Goal: Information Seeking & Learning: Learn about a topic

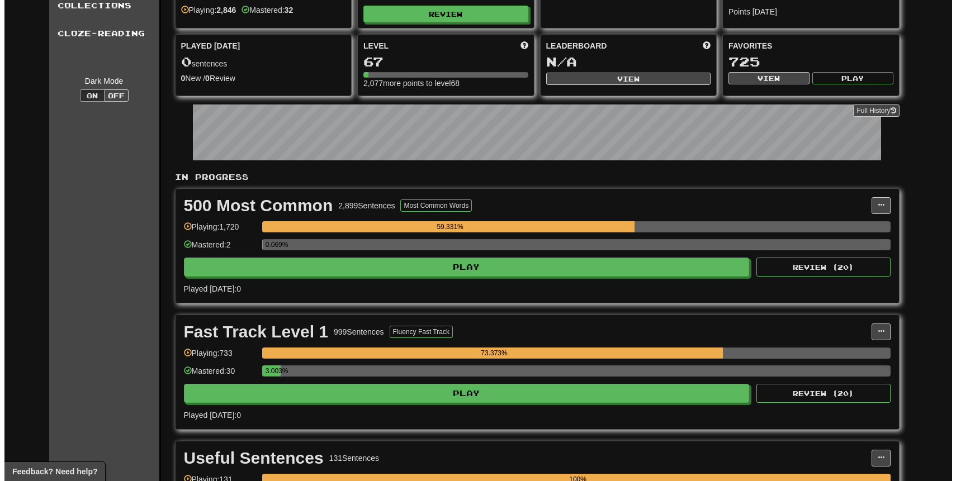
scroll to position [92, 0]
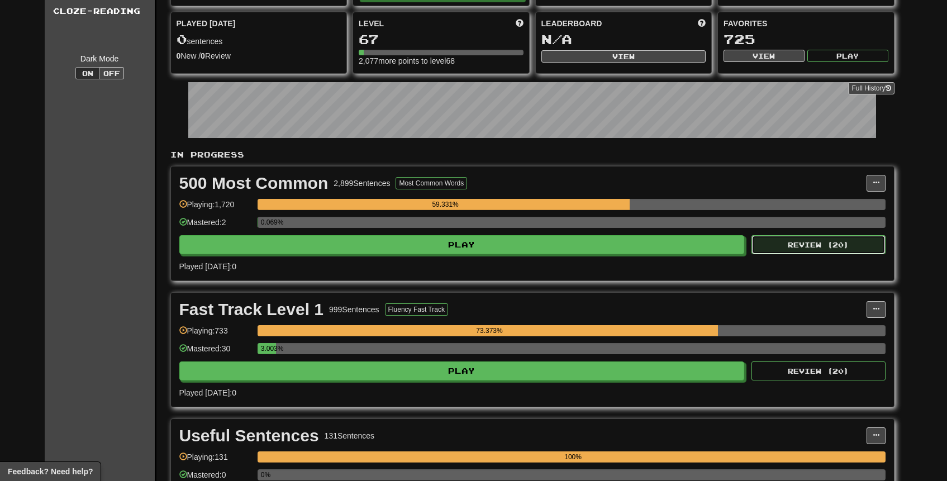
click at [831, 243] on button "Review ( 20 )" at bounding box center [819, 244] width 134 height 19
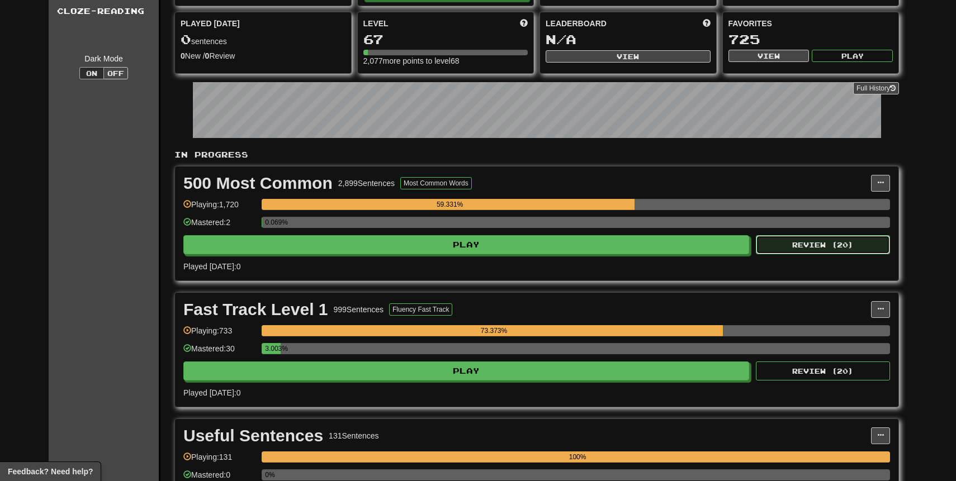
select select "**"
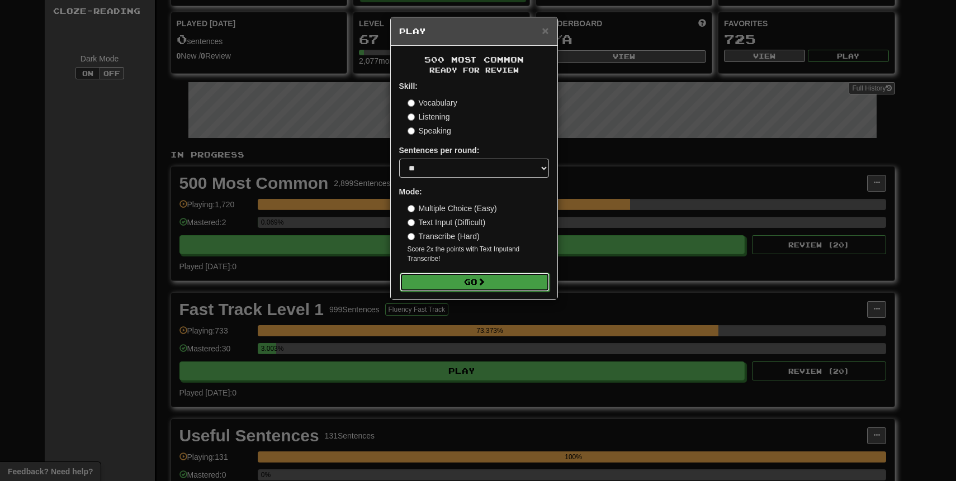
click at [443, 283] on button "Go" at bounding box center [475, 282] width 150 height 19
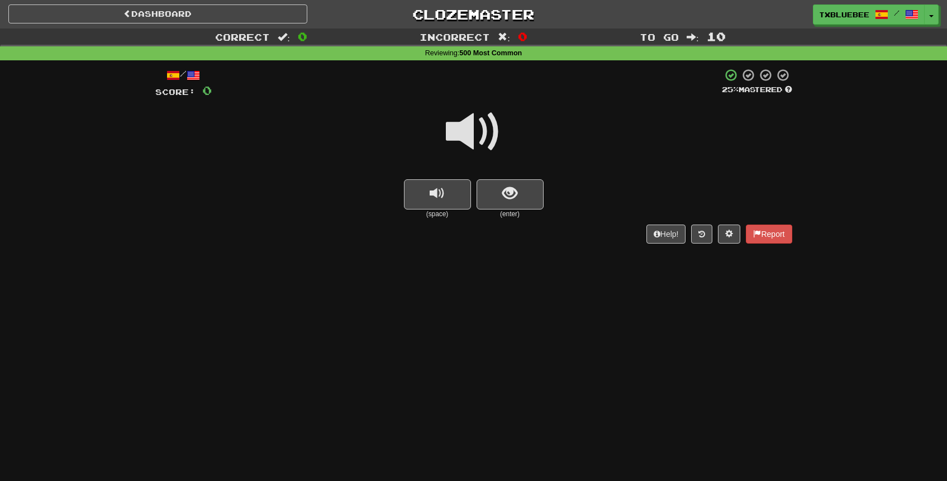
click at [609, 205] on div "(space) (enter)" at bounding box center [473, 199] width 637 height 40
click at [490, 144] on span at bounding box center [474, 132] width 56 height 56
click at [524, 200] on button "show sentence" at bounding box center [510, 194] width 67 height 30
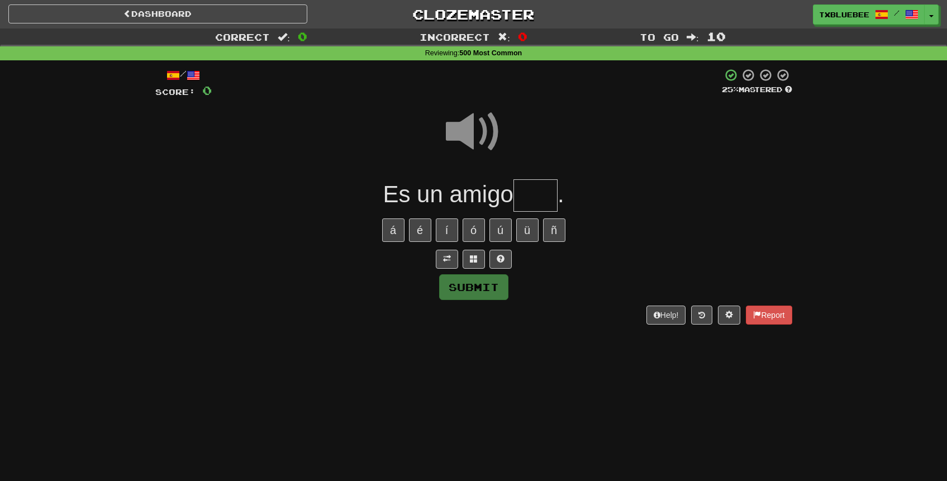
click at [535, 197] on input "text" at bounding box center [536, 195] width 44 height 33
type input "***"
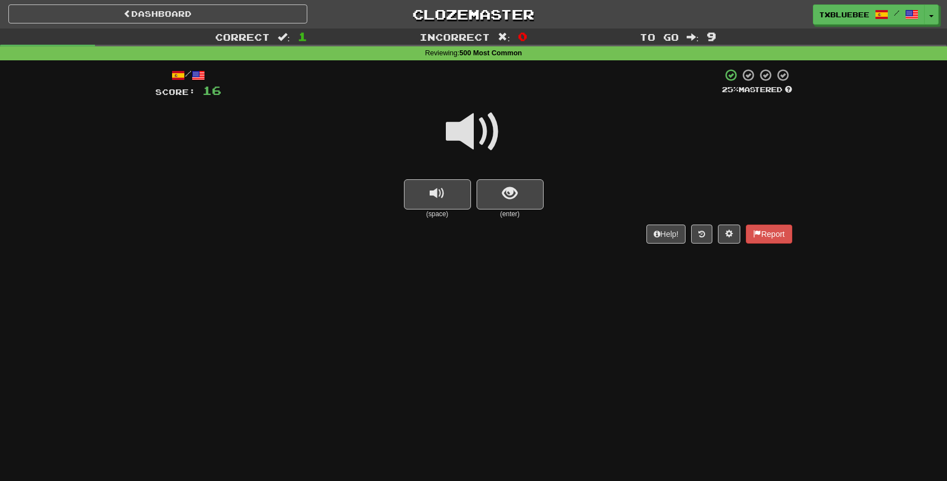
click at [475, 132] on span at bounding box center [474, 132] width 56 height 56
click at [500, 187] on button "show sentence" at bounding box center [510, 194] width 67 height 30
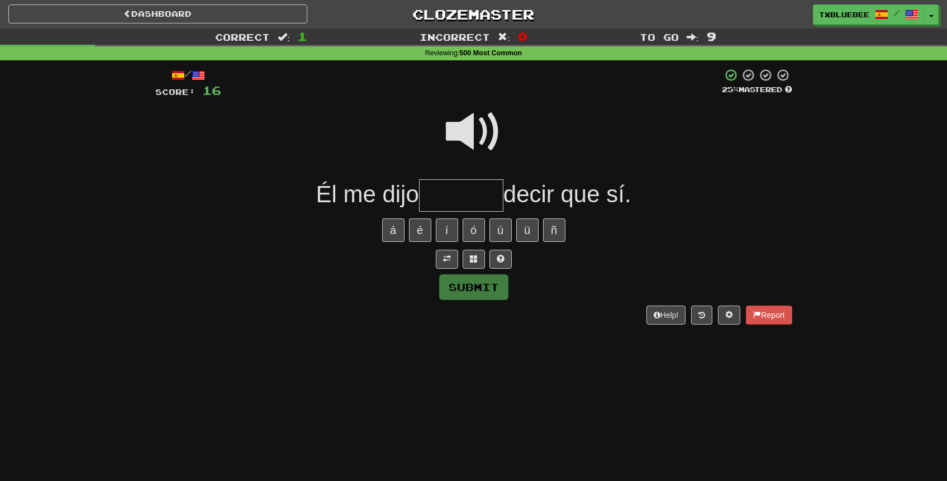
click at [481, 130] on span at bounding box center [474, 132] width 56 height 56
click at [466, 135] on span at bounding box center [474, 132] width 56 height 56
click at [461, 200] on input "text" at bounding box center [461, 195] width 84 height 33
type input "******"
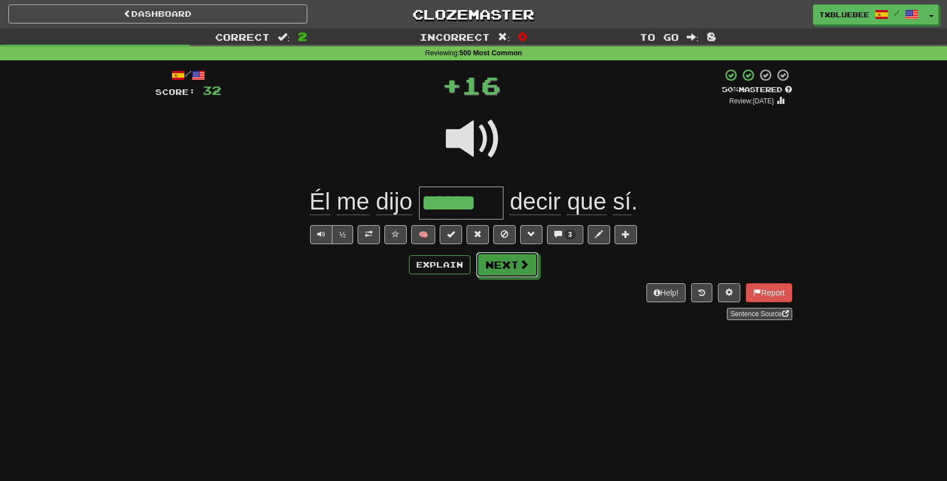
click at [510, 265] on button "Next" at bounding box center [507, 265] width 63 height 26
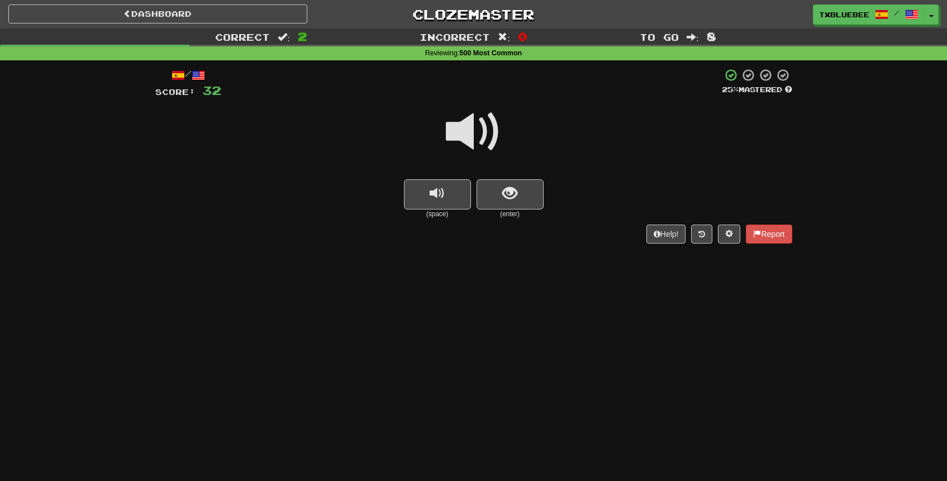
click at [469, 142] on span at bounding box center [474, 132] width 56 height 56
click at [503, 191] on span "show sentence" at bounding box center [510, 193] width 15 height 15
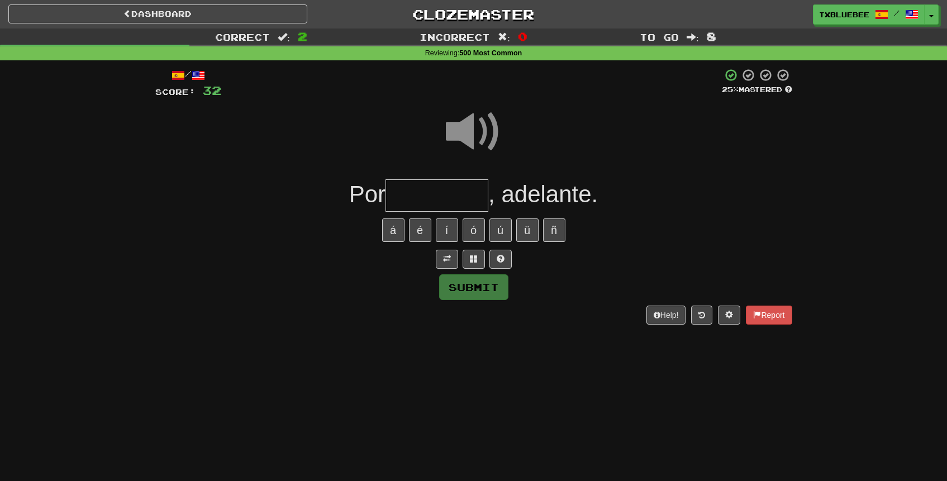
click at [467, 198] on input "text" at bounding box center [437, 195] width 103 height 33
type input "********"
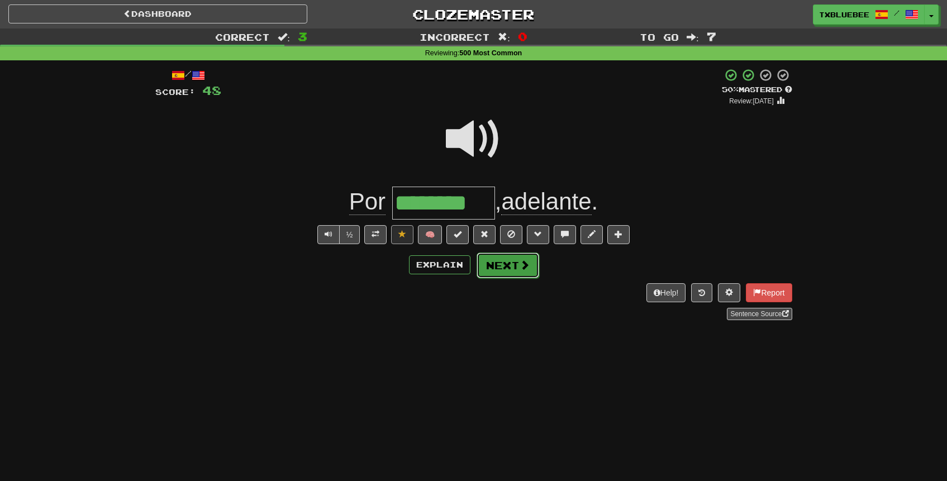
click at [523, 270] on span at bounding box center [525, 265] width 10 height 10
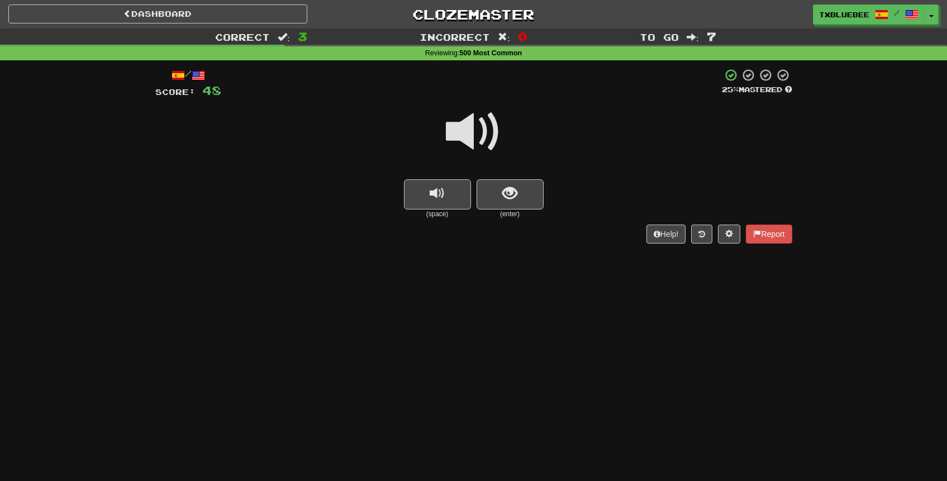
click at [470, 123] on span at bounding box center [474, 132] width 56 height 56
click at [516, 195] on span "show sentence" at bounding box center [510, 193] width 15 height 15
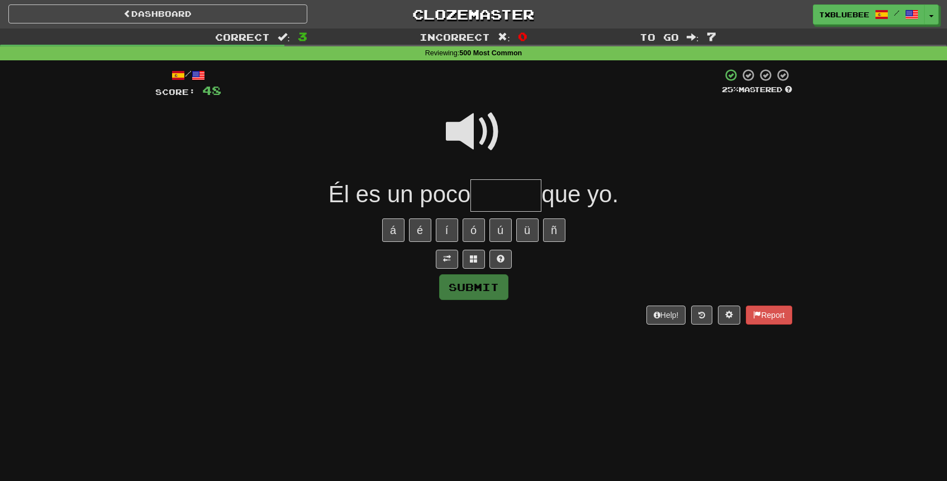
click at [498, 201] on input "text" at bounding box center [506, 195] width 71 height 33
type input "*****"
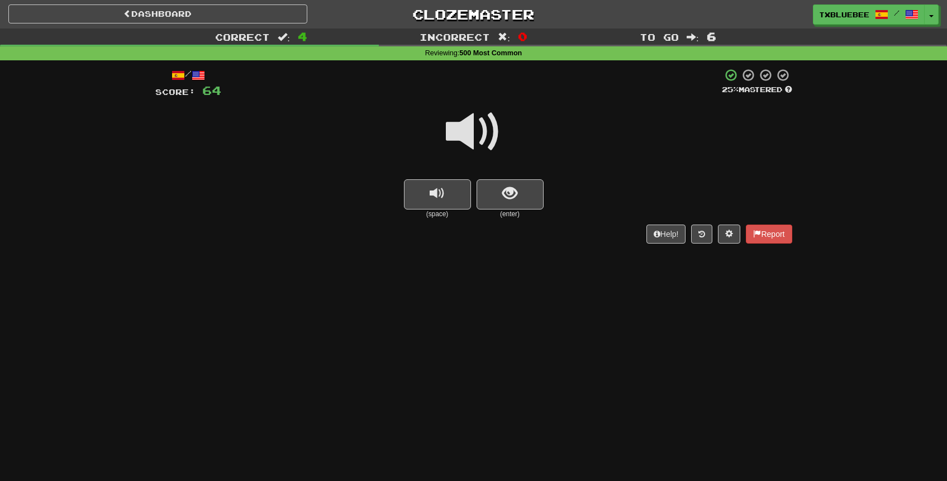
click at [480, 114] on span at bounding box center [474, 132] width 56 height 56
click at [505, 184] on button "show sentence" at bounding box center [510, 194] width 67 height 30
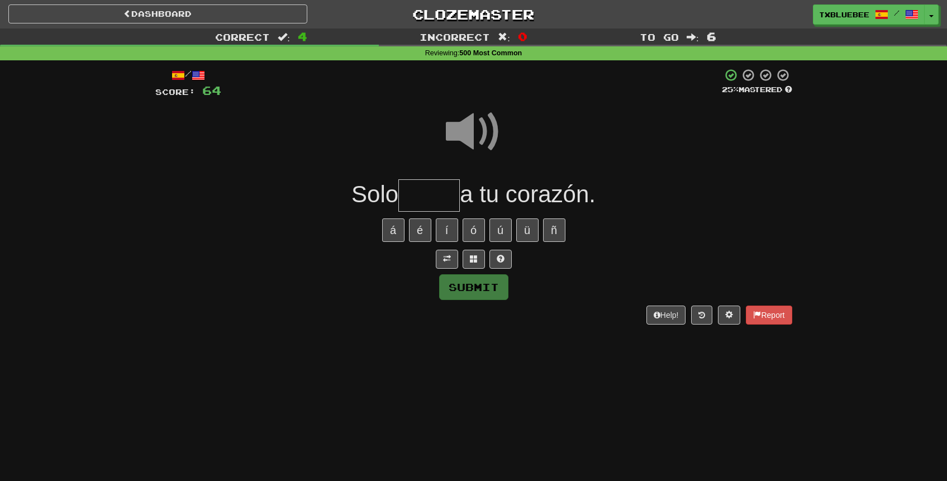
click at [439, 191] on input "text" at bounding box center [429, 195] width 61 height 33
type input "*****"
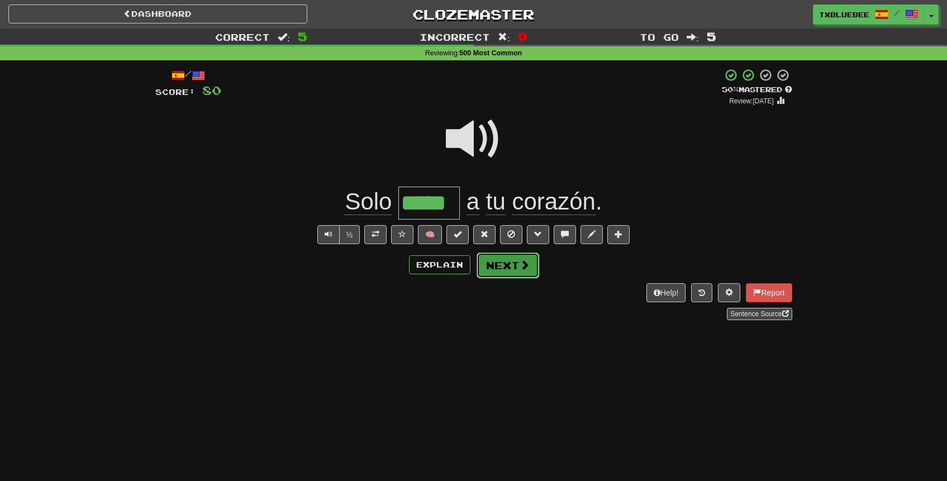
click at [509, 269] on button "Next" at bounding box center [508, 266] width 63 height 26
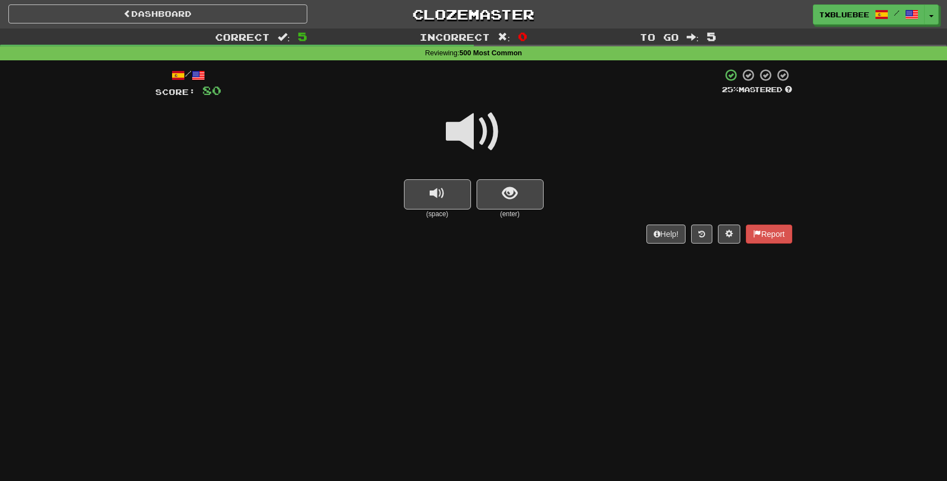
click at [476, 138] on span at bounding box center [474, 132] width 56 height 56
click at [516, 201] on span "show sentence" at bounding box center [510, 193] width 15 height 15
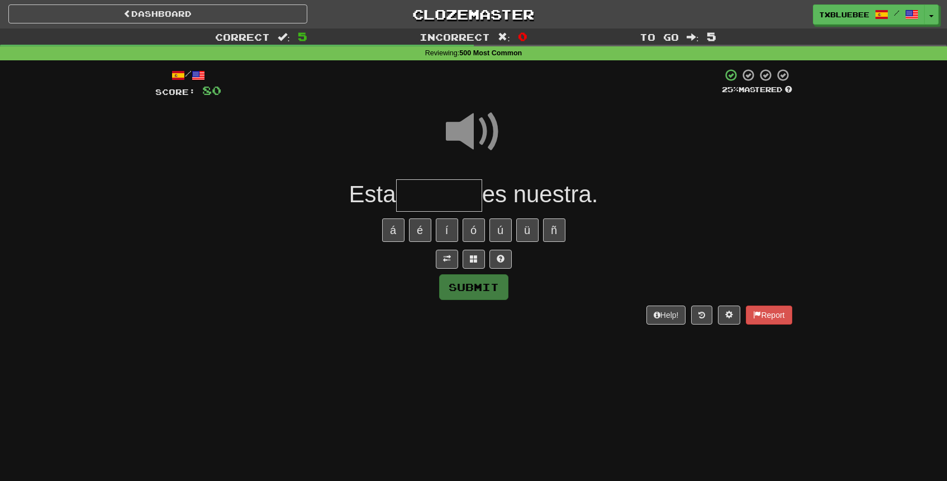
click at [473, 188] on input "text" at bounding box center [439, 195] width 86 height 33
type input "*******"
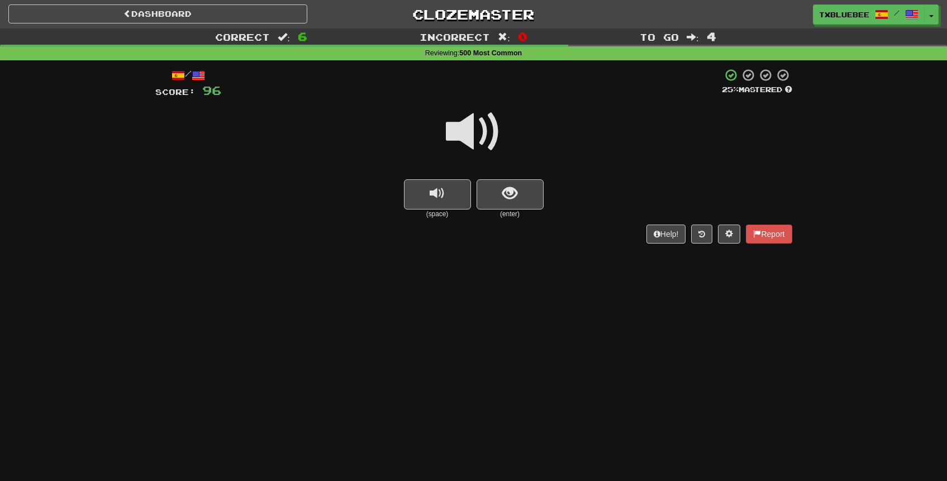
click at [478, 141] on span at bounding box center [474, 132] width 56 height 56
click at [499, 198] on button "show sentence" at bounding box center [510, 194] width 67 height 30
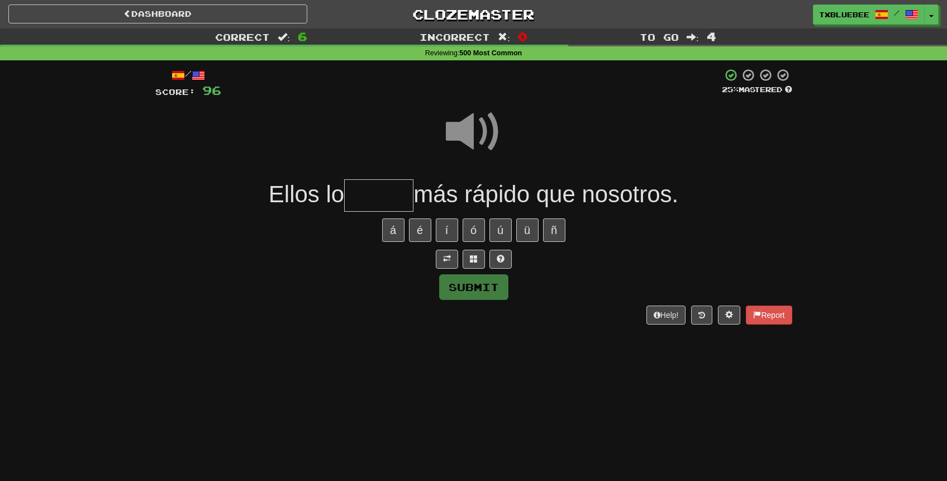
click at [364, 209] on input "text" at bounding box center [378, 195] width 69 height 33
type input "*****"
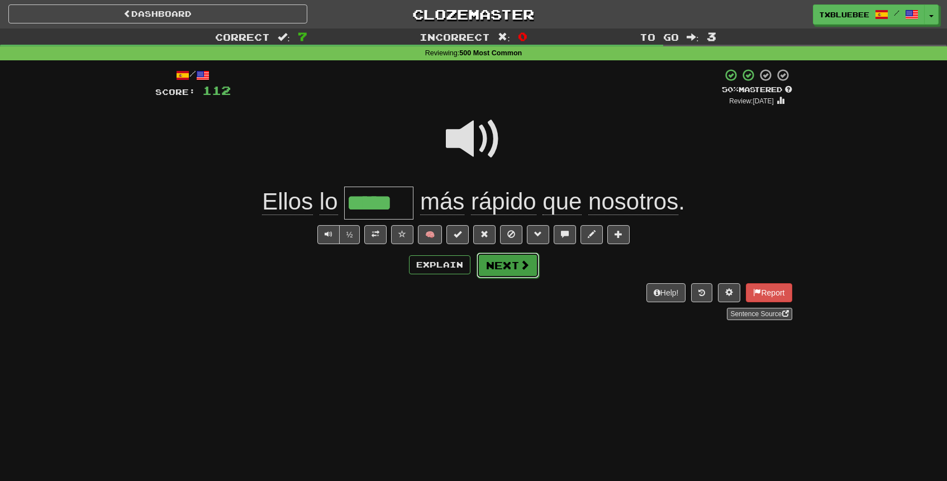
click at [510, 260] on button "Next" at bounding box center [508, 266] width 63 height 26
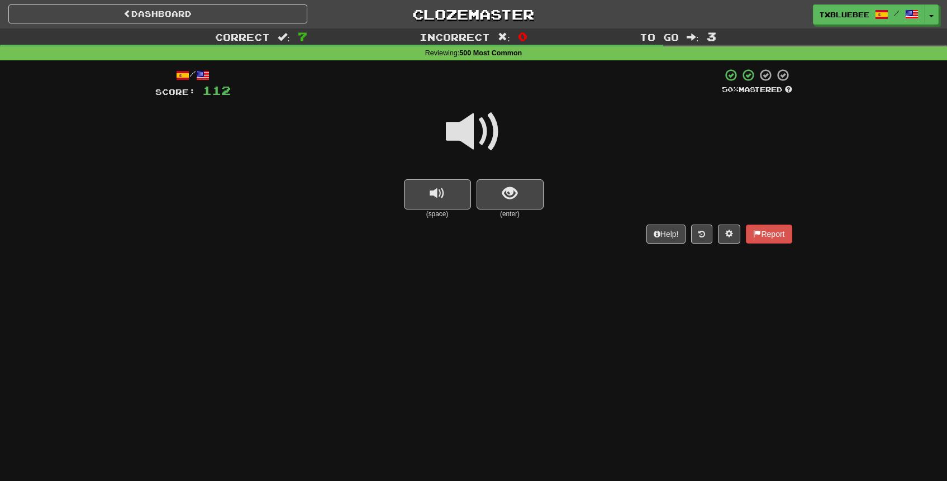
click at [480, 123] on span at bounding box center [474, 132] width 56 height 56
click at [509, 181] on button "show sentence" at bounding box center [510, 194] width 67 height 30
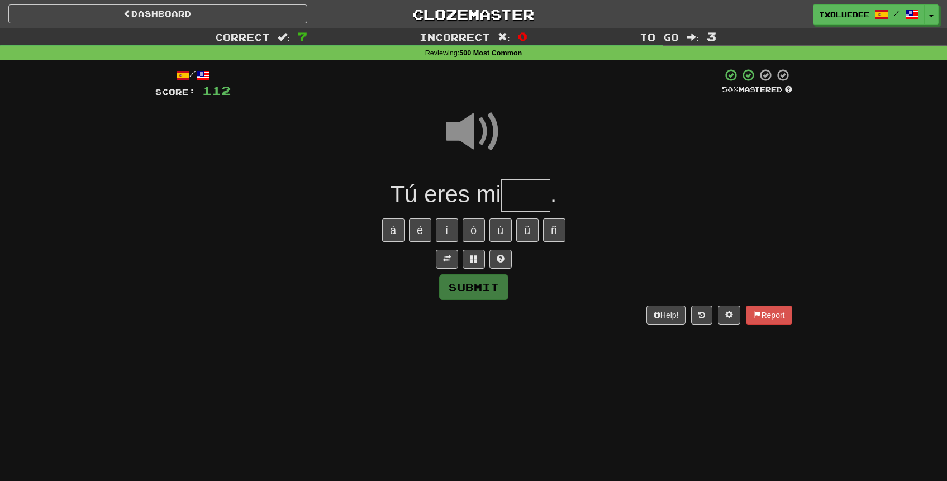
click at [516, 200] on input "text" at bounding box center [525, 195] width 49 height 33
type input "****"
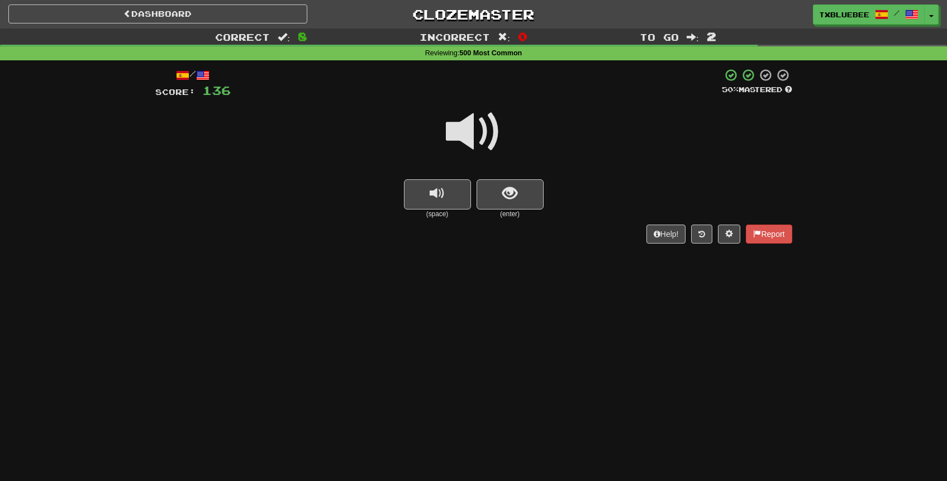
click at [485, 138] on span at bounding box center [474, 132] width 56 height 56
click at [511, 212] on small "(enter)" at bounding box center [510, 215] width 67 height 10
click at [508, 200] on span "show sentence" at bounding box center [510, 193] width 15 height 15
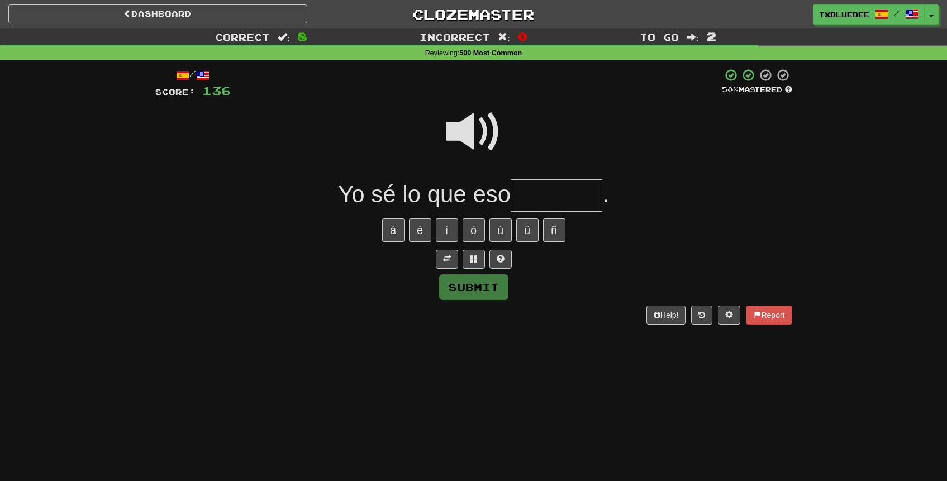
click at [479, 136] on span at bounding box center [474, 132] width 56 height 56
click at [551, 199] on input "text" at bounding box center [557, 195] width 92 height 33
type input "*********"
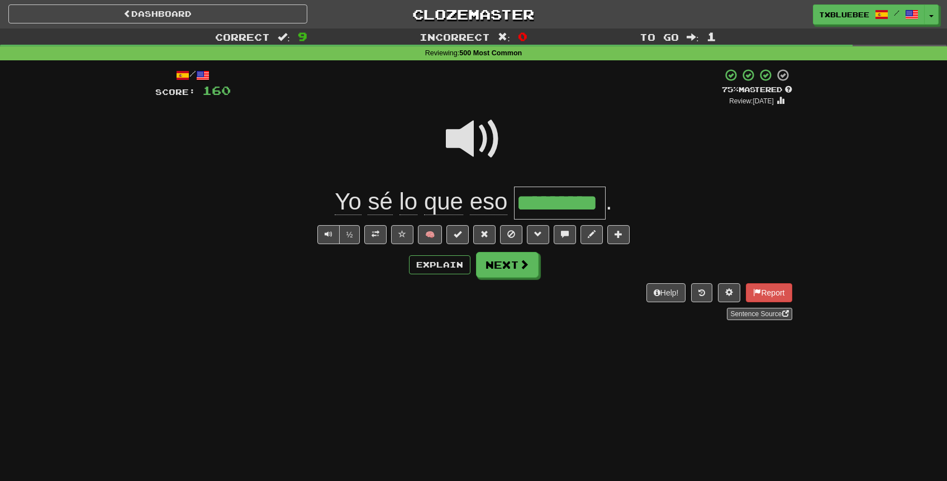
click at [474, 136] on span at bounding box center [474, 139] width 56 height 56
click at [484, 141] on span at bounding box center [474, 139] width 56 height 56
click at [521, 269] on span at bounding box center [525, 265] width 10 height 10
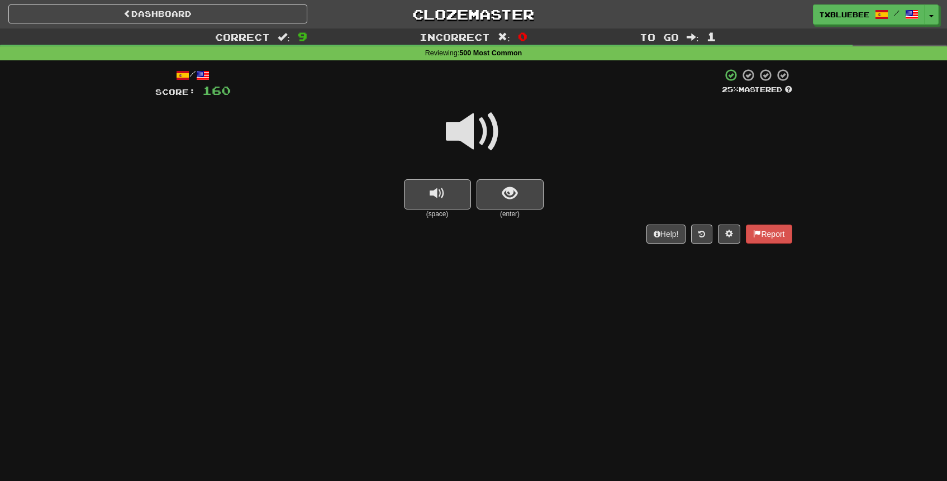
click at [491, 135] on span at bounding box center [474, 132] width 56 height 56
click at [486, 138] on span at bounding box center [474, 132] width 56 height 56
click at [509, 192] on span "show sentence" at bounding box center [510, 193] width 15 height 15
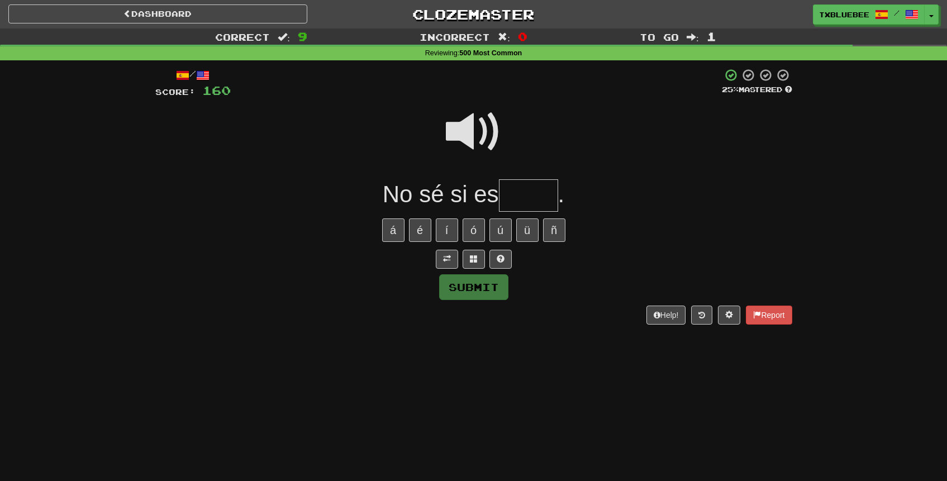
click at [478, 124] on span at bounding box center [474, 132] width 56 height 56
click at [471, 132] on span at bounding box center [474, 132] width 56 height 56
click at [534, 188] on input "text" at bounding box center [528, 195] width 59 height 33
type input "****"
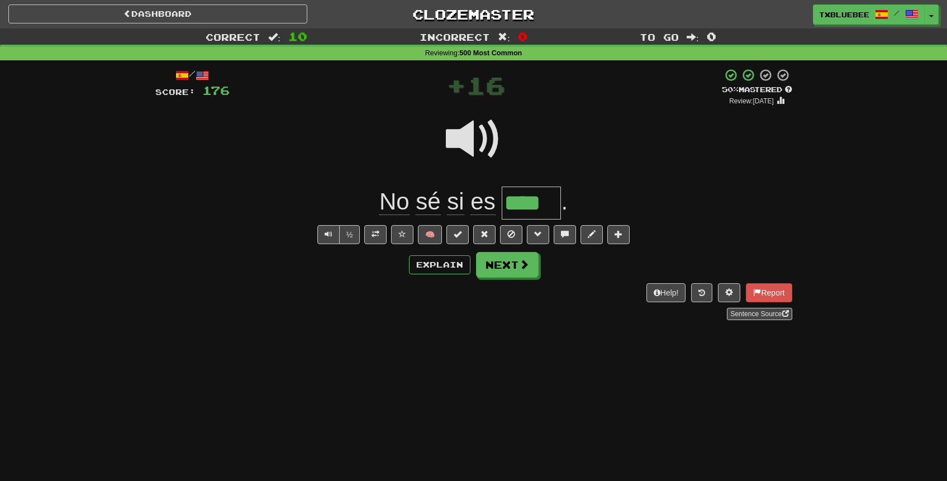
click at [472, 139] on span at bounding box center [474, 139] width 56 height 56
click at [481, 148] on span at bounding box center [474, 139] width 56 height 56
click at [380, 234] on span at bounding box center [376, 234] width 8 height 8
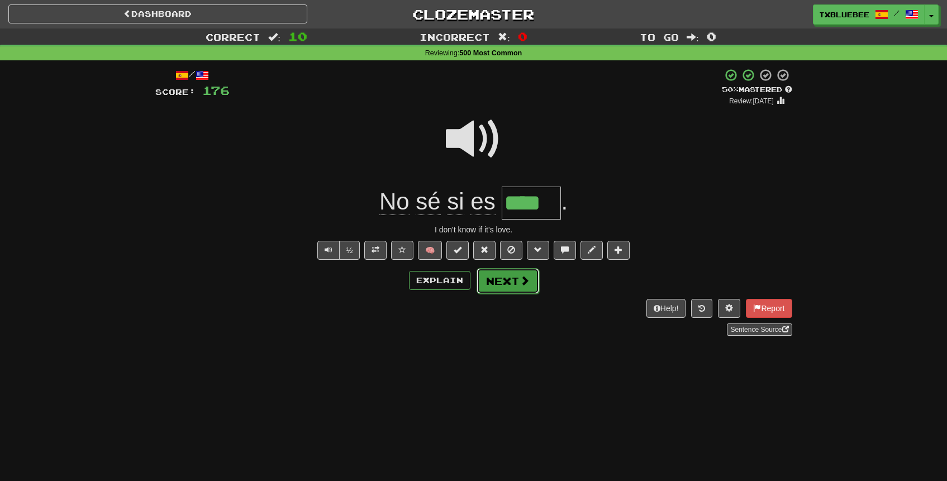
click at [522, 278] on span at bounding box center [525, 281] width 10 height 10
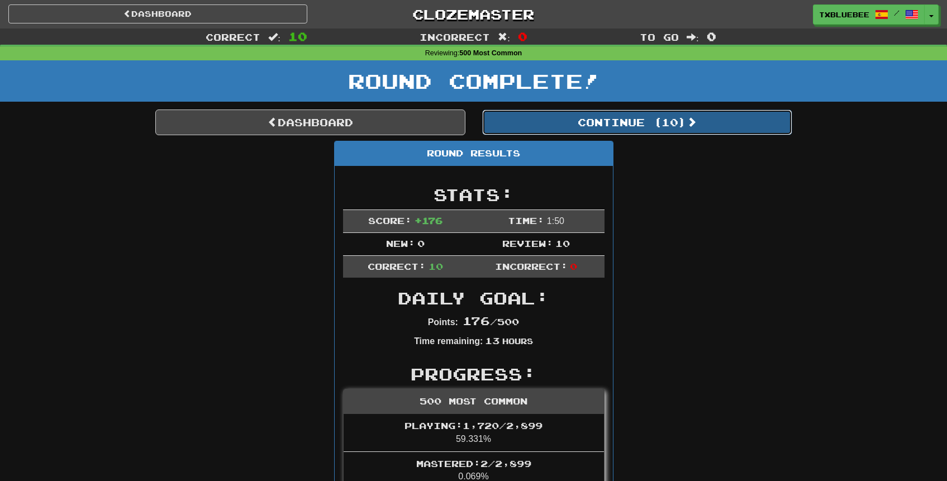
click at [591, 127] on button "Continue ( 10 )" at bounding box center [637, 123] width 310 height 26
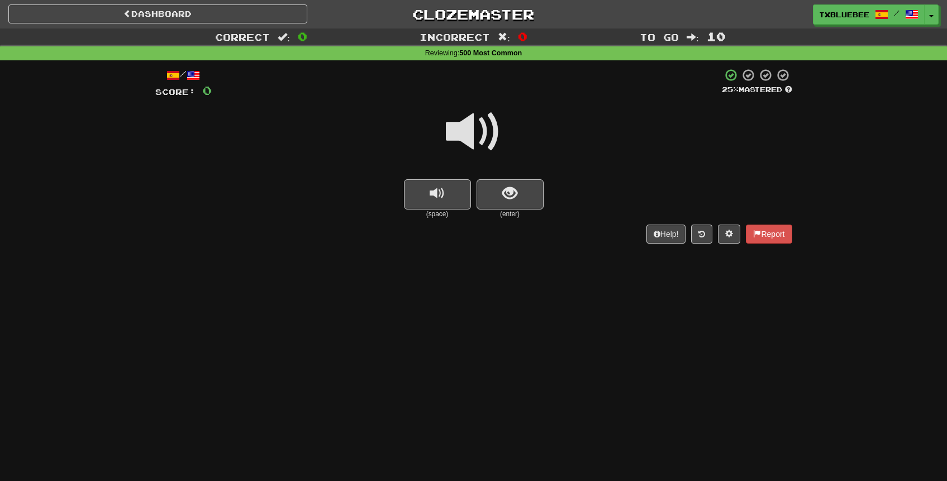
click at [484, 149] on span at bounding box center [474, 132] width 56 height 56
click at [506, 200] on span "show sentence" at bounding box center [510, 193] width 15 height 15
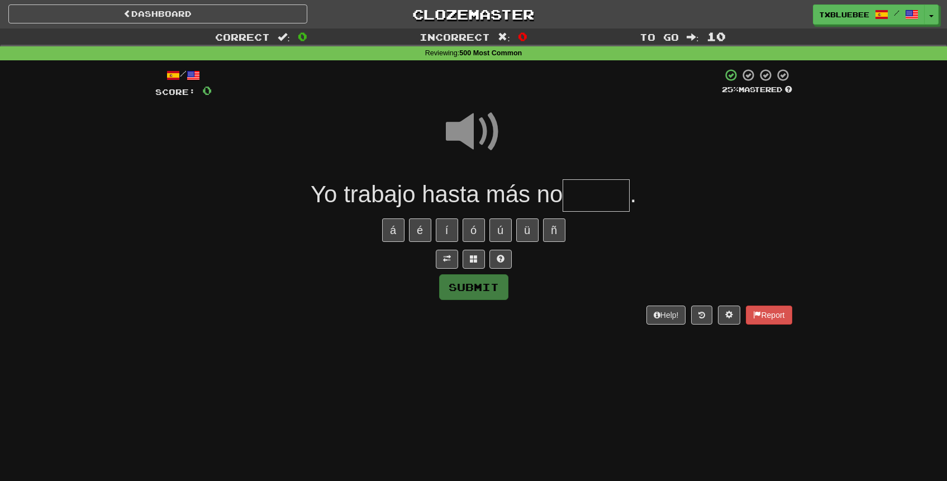
click at [592, 203] on input "text" at bounding box center [596, 195] width 67 height 33
type input "*"
type input "*****"
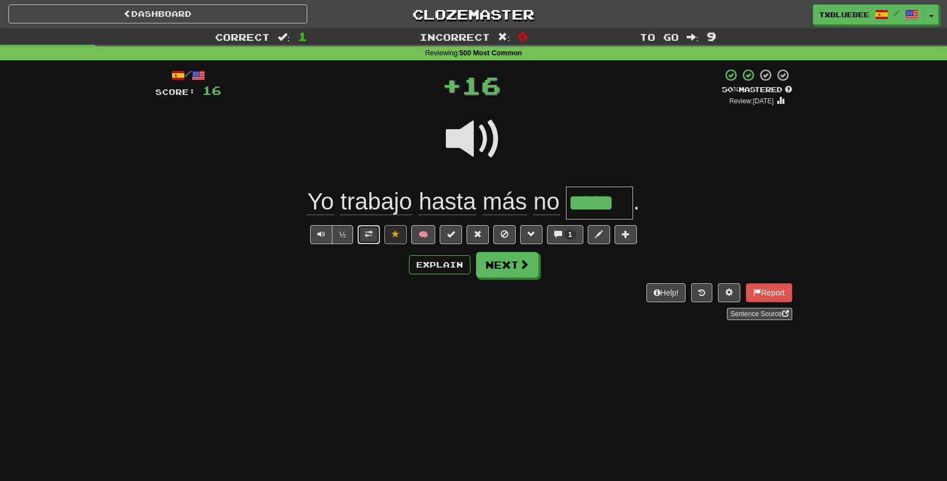
click at [372, 234] on span at bounding box center [369, 234] width 8 height 8
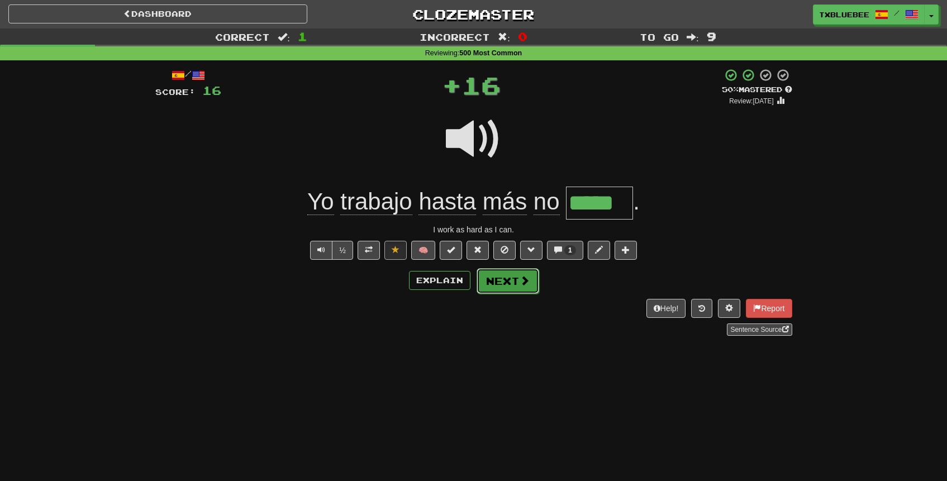
click at [522, 276] on span at bounding box center [525, 281] width 10 height 10
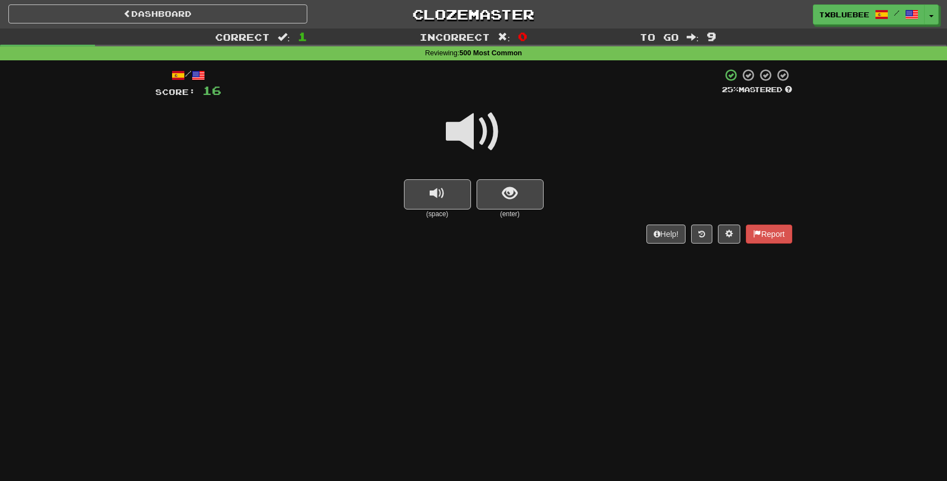
click at [478, 141] on span at bounding box center [474, 132] width 56 height 56
click at [504, 186] on span "show sentence" at bounding box center [510, 193] width 15 height 15
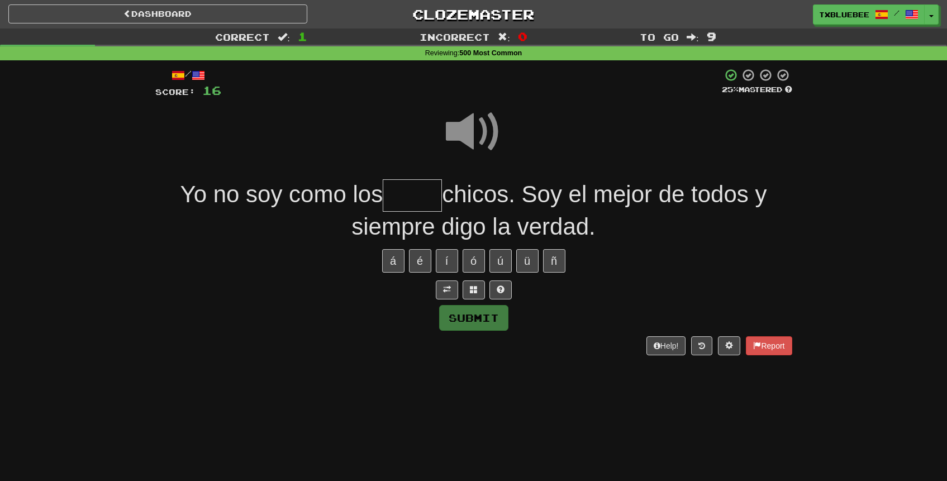
click at [418, 197] on input "text" at bounding box center [412, 195] width 59 height 33
type input "*"
click at [484, 136] on span at bounding box center [474, 132] width 56 height 56
click at [414, 192] on input "text" at bounding box center [412, 195] width 59 height 33
type input "*****"
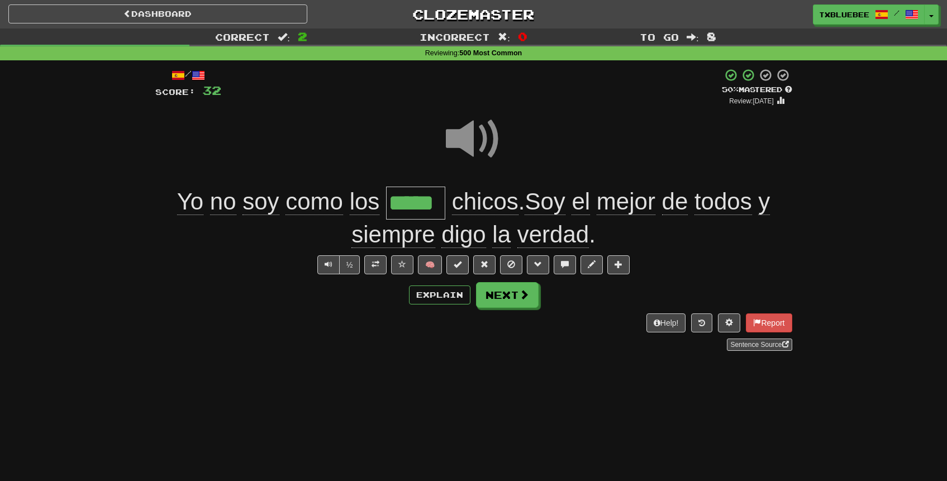
click at [465, 139] on span at bounding box center [474, 139] width 56 height 56
click at [473, 136] on span at bounding box center [474, 139] width 56 height 56
click at [475, 137] on span at bounding box center [474, 139] width 56 height 56
click at [511, 288] on button "Next" at bounding box center [508, 296] width 63 height 26
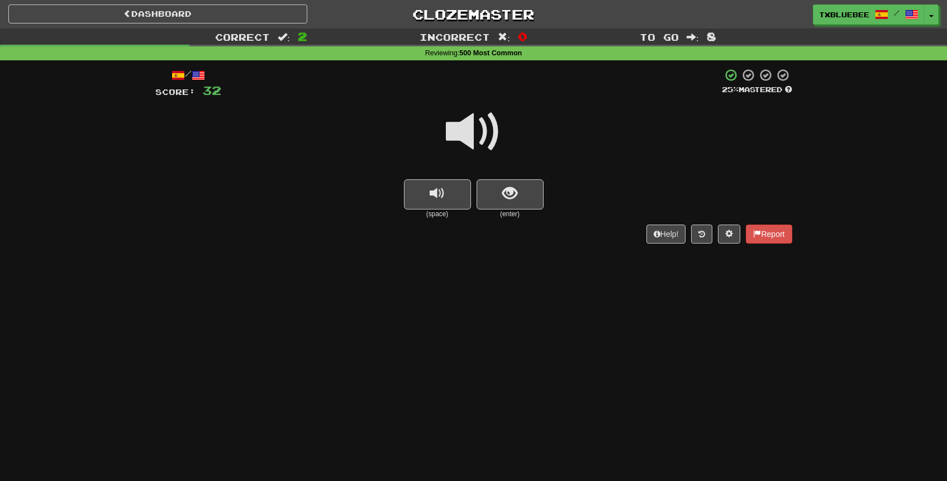
click at [482, 143] on span at bounding box center [474, 132] width 56 height 56
click at [504, 189] on span "show sentence" at bounding box center [510, 193] width 15 height 15
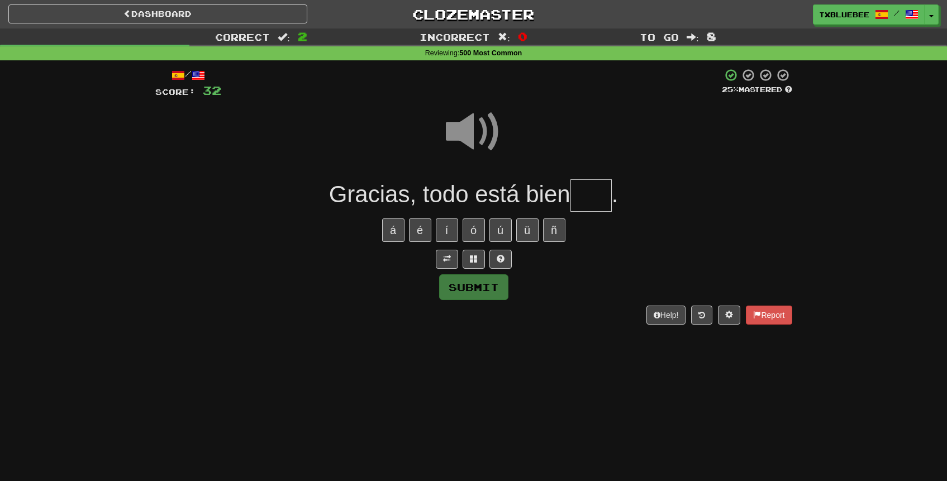
click at [594, 197] on input "text" at bounding box center [591, 195] width 41 height 33
type input "*"
click at [471, 127] on span at bounding box center [474, 132] width 56 height 56
click at [605, 189] on input "text" at bounding box center [591, 195] width 41 height 33
type input "****"
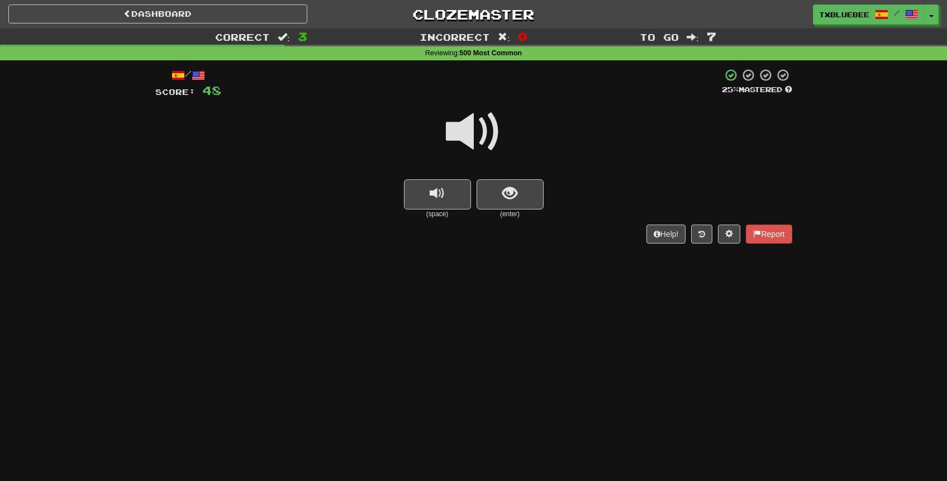
click at [489, 135] on span at bounding box center [474, 132] width 56 height 56
click at [516, 201] on span "show sentence" at bounding box center [510, 193] width 15 height 15
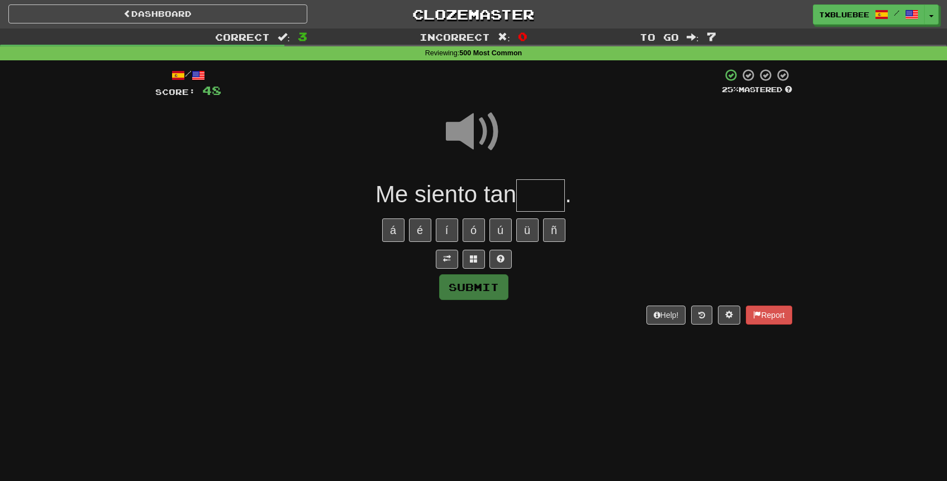
click at [557, 204] on input "text" at bounding box center [540, 195] width 49 height 33
type input "****"
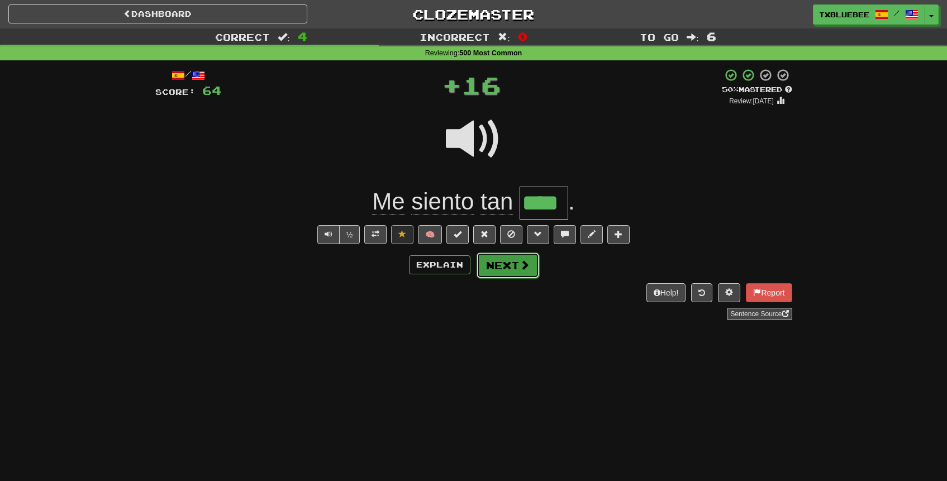
click at [514, 260] on button "Next" at bounding box center [508, 266] width 63 height 26
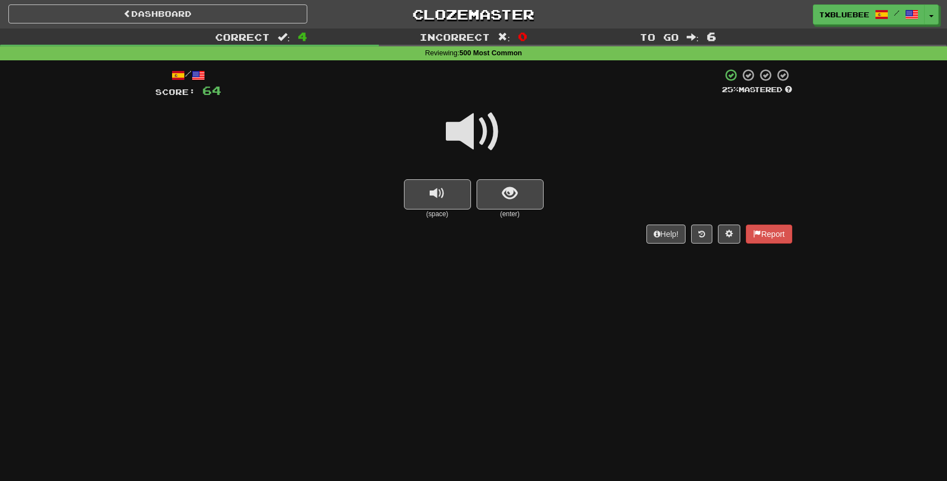
click at [467, 139] on span at bounding box center [474, 132] width 56 height 56
click at [499, 186] on button "show sentence" at bounding box center [510, 194] width 67 height 30
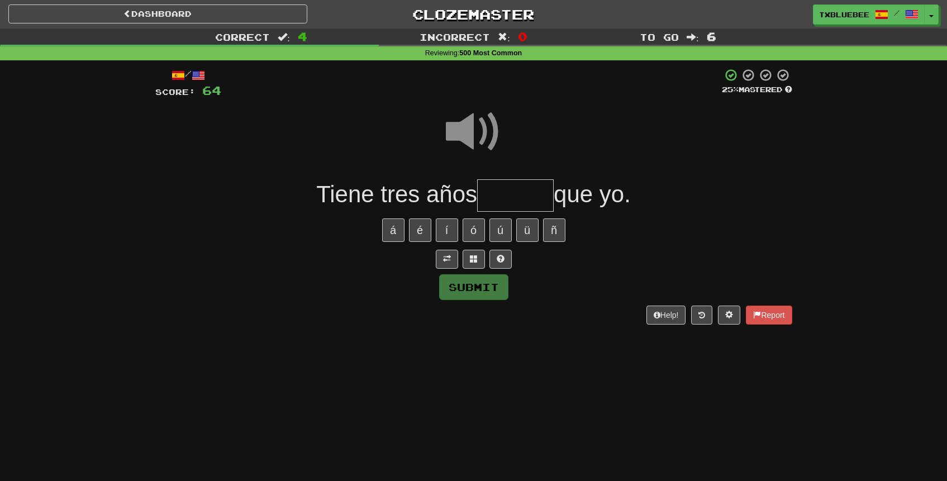
click at [518, 190] on input "text" at bounding box center [515, 195] width 77 height 33
type input "*****"
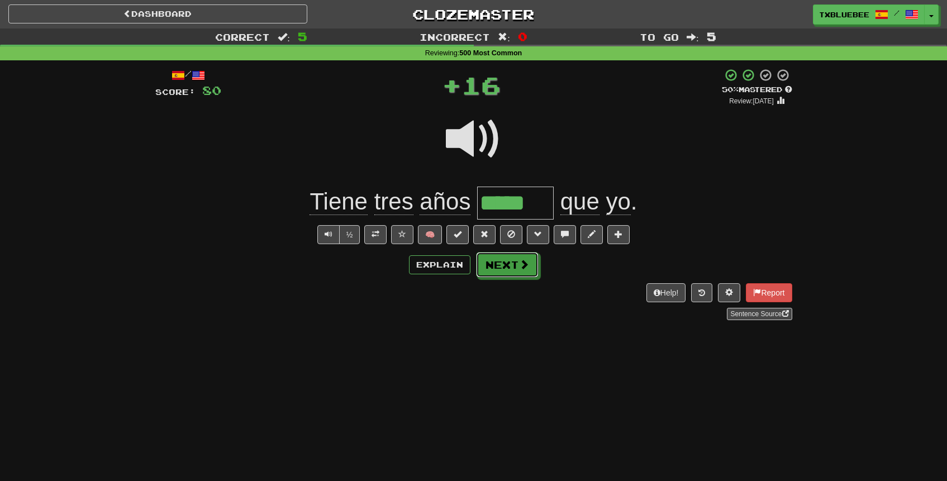
click at [503, 266] on button "Next" at bounding box center [507, 265] width 63 height 26
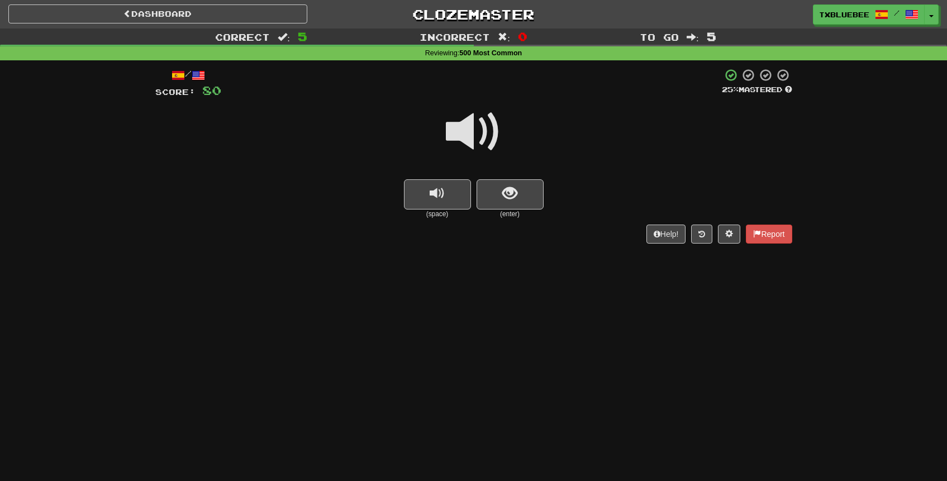
click at [482, 146] on span at bounding box center [474, 132] width 56 height 56
click at [498, 198] on button "show sentence" at bounding box center [510, 194] width 67 height 30
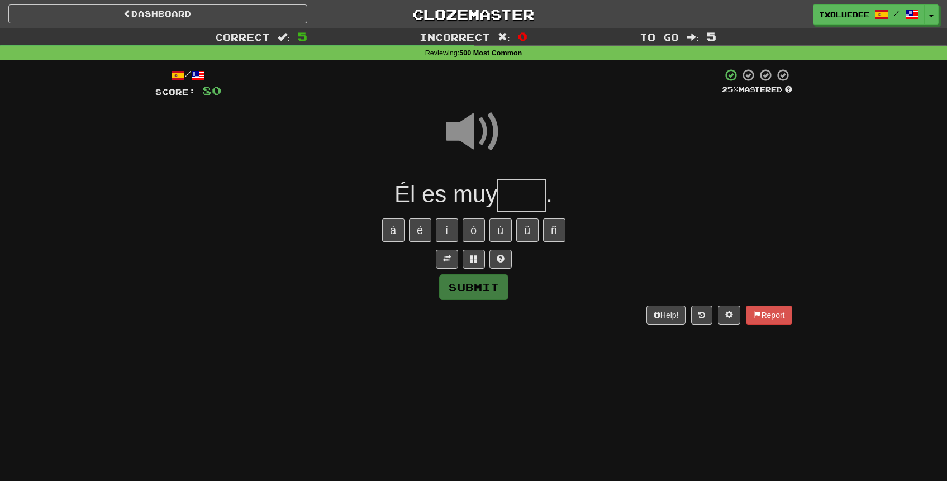
click at [526, 197] on input "text" at bounding box center [521, 195] width 49 height 33
type input "*****"
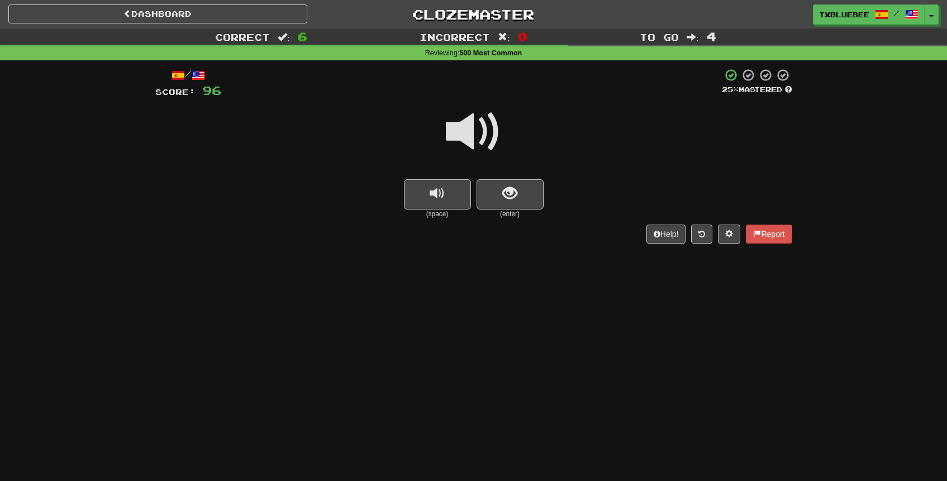
click at [471, 129] on span at bounding box center [474, 132] width 56 height 56
click at [496, 207] on button "show sentence" at bounding box center [510, 194] width 67 height 30
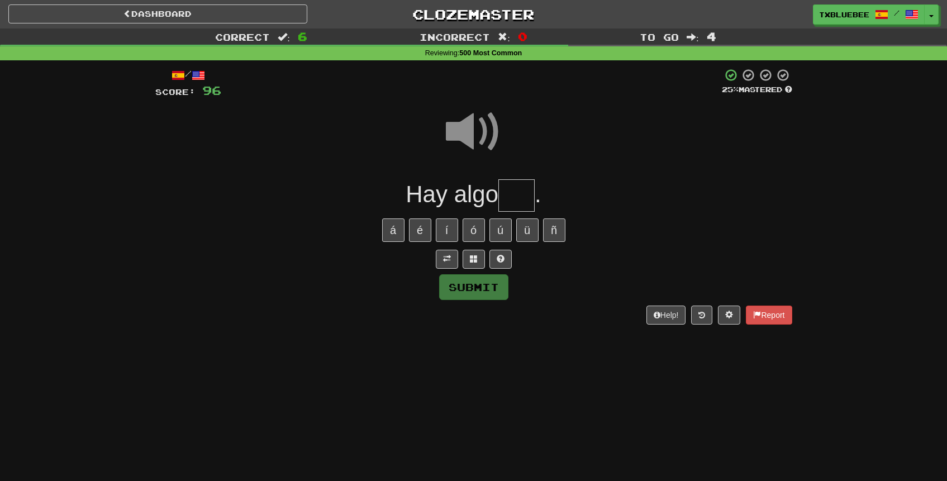
drag, startPoint x: 540, startPoint y: 209, endPoint x: 531, endPoint y: 208, distance: 9.0
click at [539, 210] on div "Hay algo ." at bounding box center [473, 195] width 637 height 33
click at [529, 204] on input "text" at bounding box center [517, 195] width 36 height 33
type input "***"
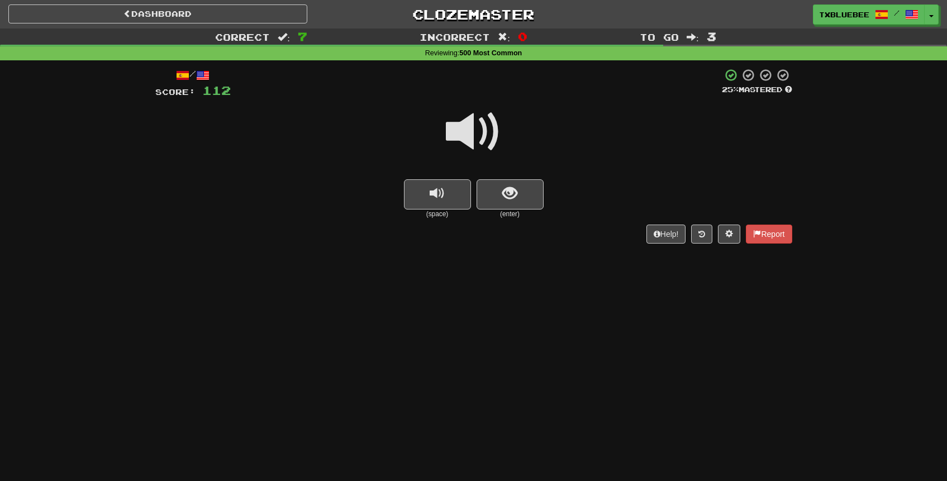
click at [462, 156] on span at bounding box center [474, 132] width 56 height 56
click at [499, 193] on button "show sentence" at bounding box center [510, 194] width 67 height 30
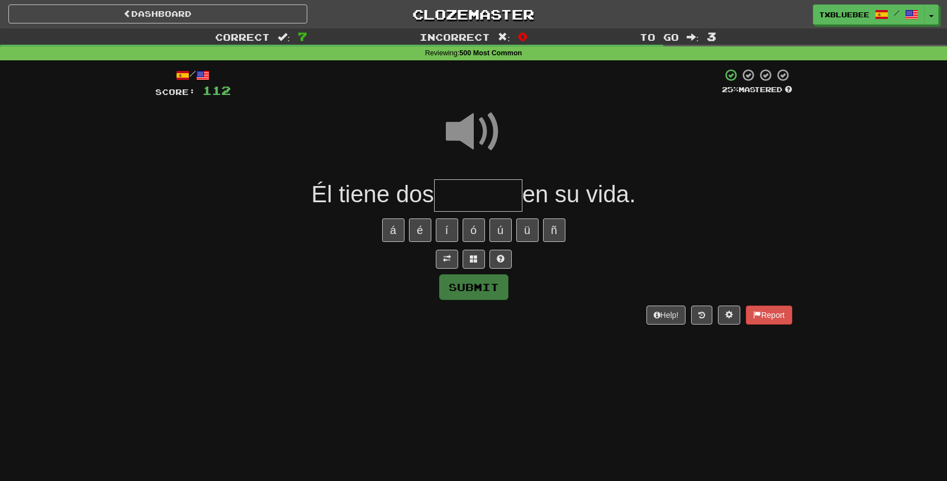
click at [462, 200] on input "text" at bounding box center [478, 195] width 88 height 33
type input "*******"
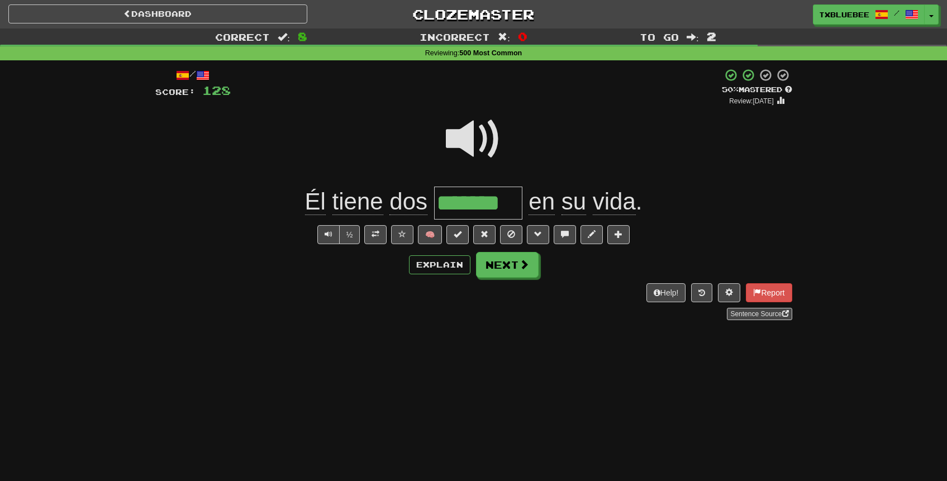
click at [461, 143] on span at bounding box center [474, 139] width 56 height 56
click at [508, 262] on button "Next" at bounding box center [508, 266] width 63 height 26
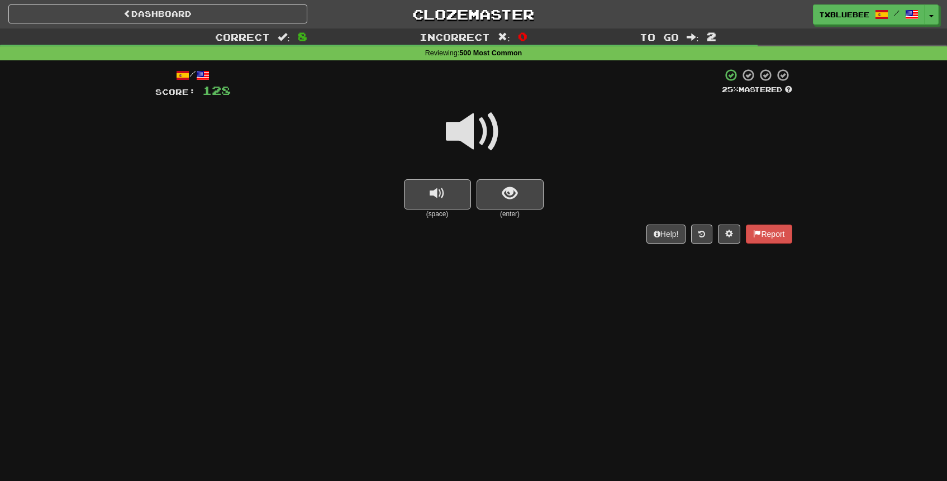
click at [468, 134] on span at bounding box center [474, 132] width 56 height 56
click at [494, 194] on button "show sentence" at bounding box center [510, 194] width 67 height 30
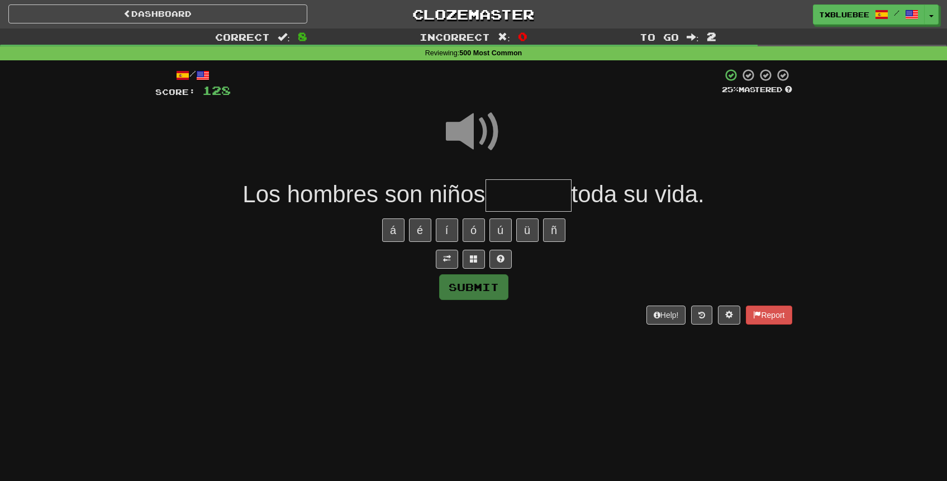
click at [506, 194] on input "text" at bounding box center [529, 195] width 86 height 33
type input "*******"
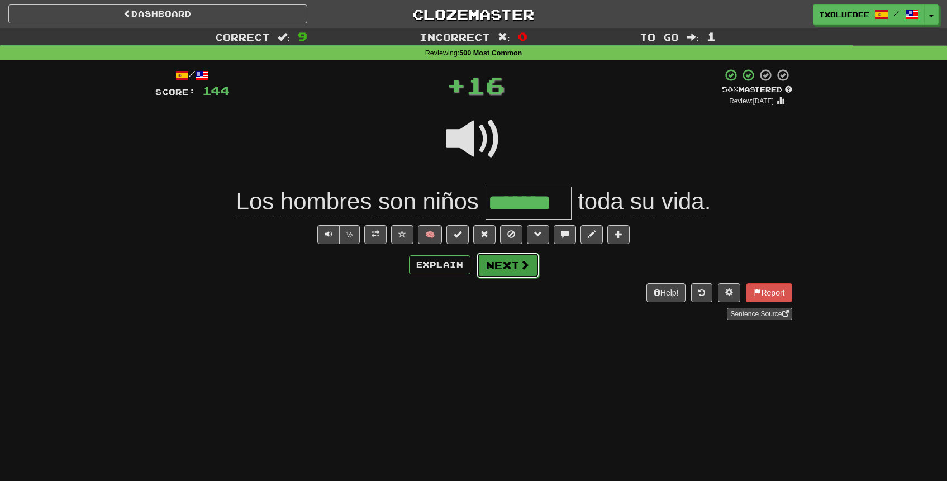
click at [526, 257] on button "Next" at bounding box center [508, 266] width 63 height 26
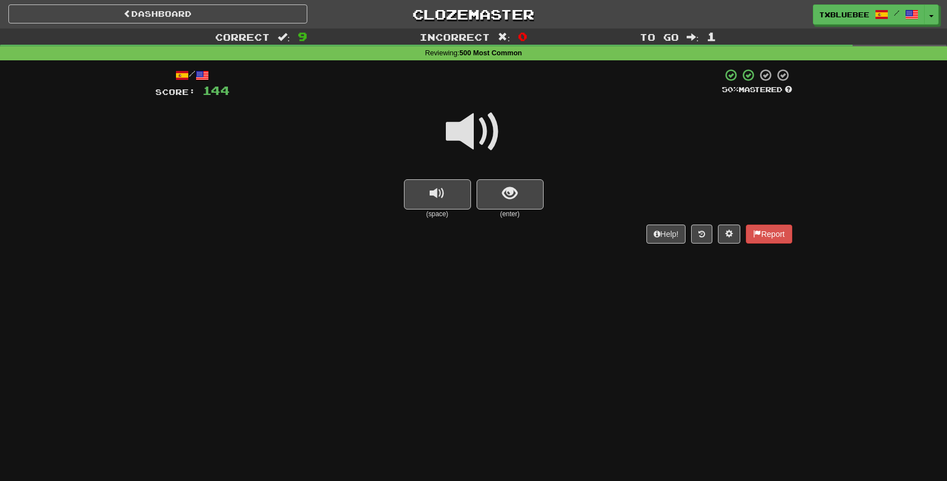
click at [466, 134] on span at bounding box center [474, 132] width 56 height 56
click at [502, 178] on div at bounding box center [473, 139] width 637 height 80
click at [506, 201] on span "show sentence" at bounding box center [510, 193] width 15 height 15
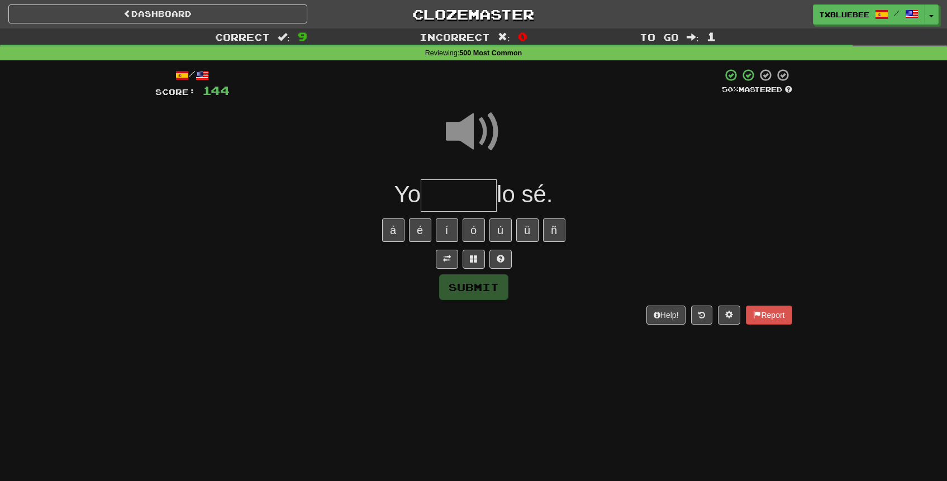
click at [472, 198] on input "text" at bounding box center [459, 195] width 76 height 33
type input "*****"
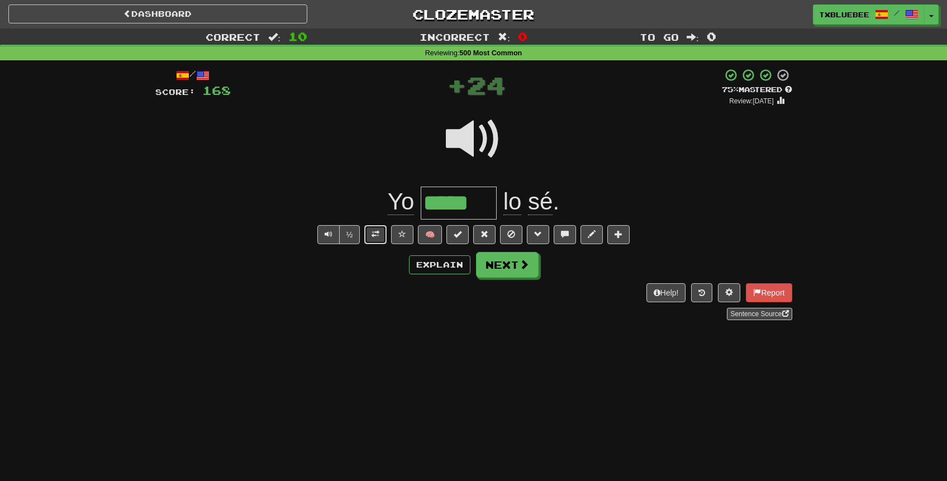
click at [385, 233] on button at bounding box center [375, 234] width 22 height 19
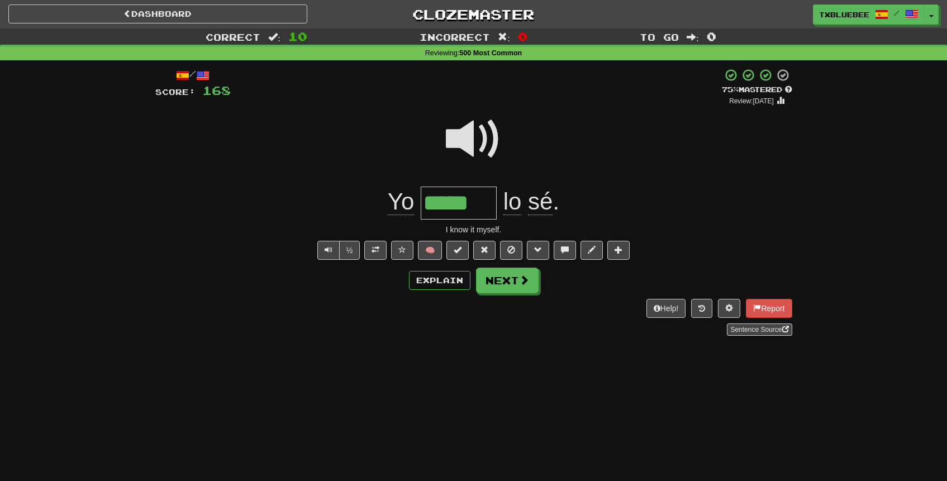
click at [481, 144] on span at bounding box center [474, 139] width 56 height 56
click at [475, 130] on span at bounding box center [474, 139] width 56 height 56
click at [501, 279] on button "Next" at bounding box center [508, 281] width 63 height 26
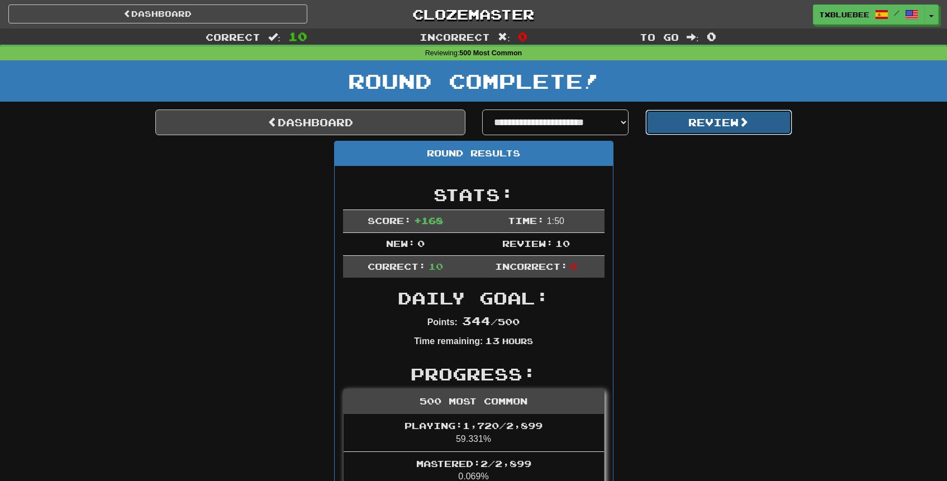
click at [699, 132] on button "Review" at bounding box center [719, 123] width 147 height 26
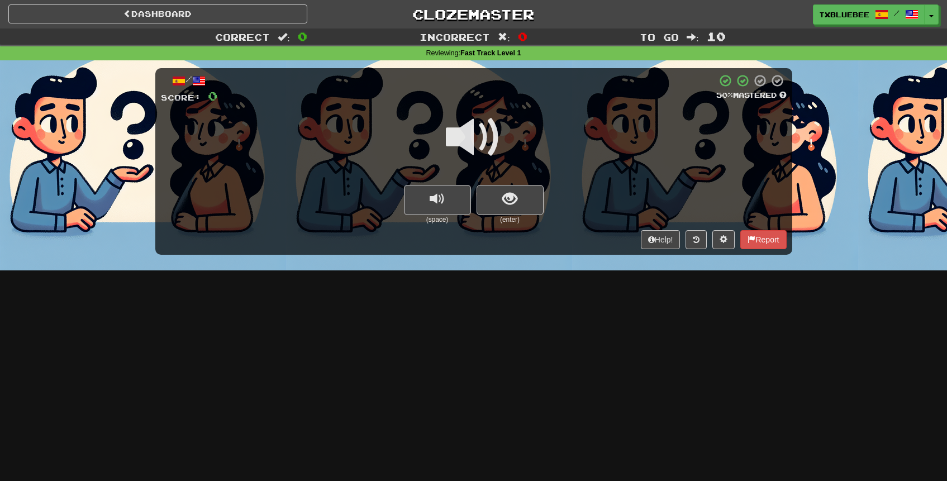
click at [486, 144] on span at bounding box center [474, 138] width 56 height 56
click at [511, 197] on span "show sentence" at bounding box center [510, 199] width 15 height 15
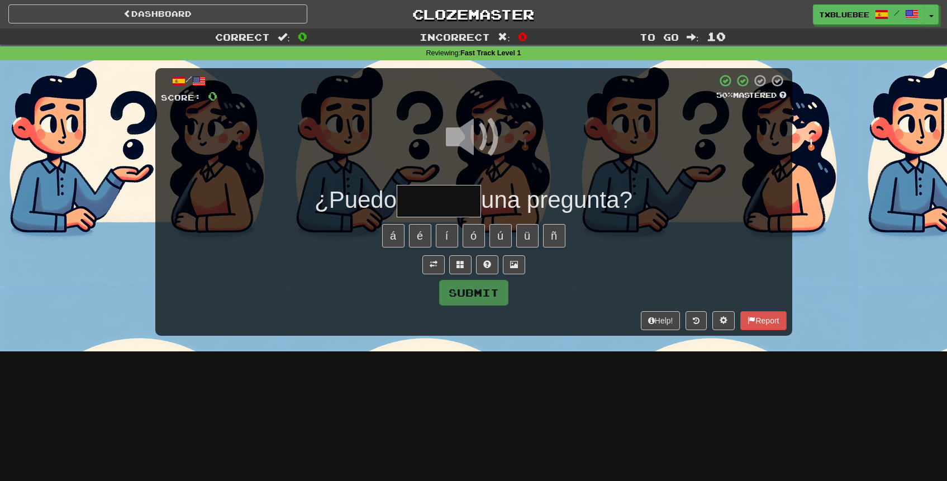
click at [468, 193] on input "text" at bounding box center [439, 201] width 84 height 33
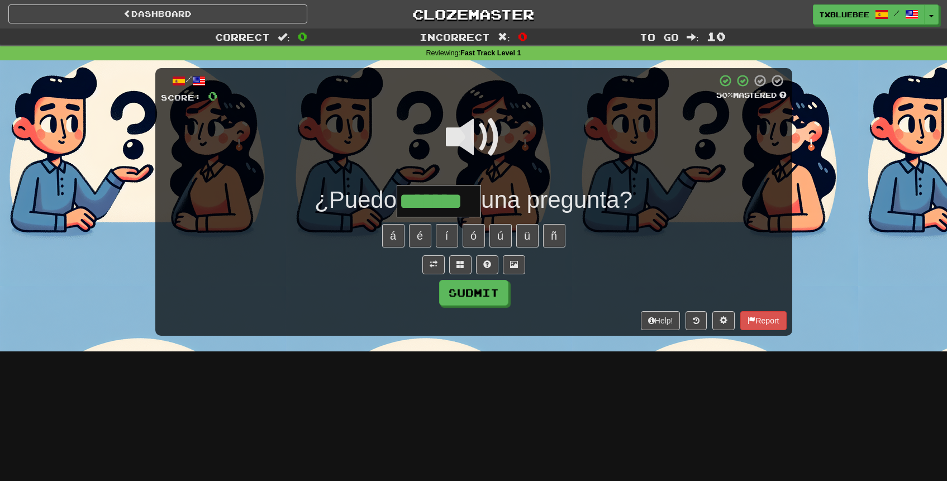
type input "*******"
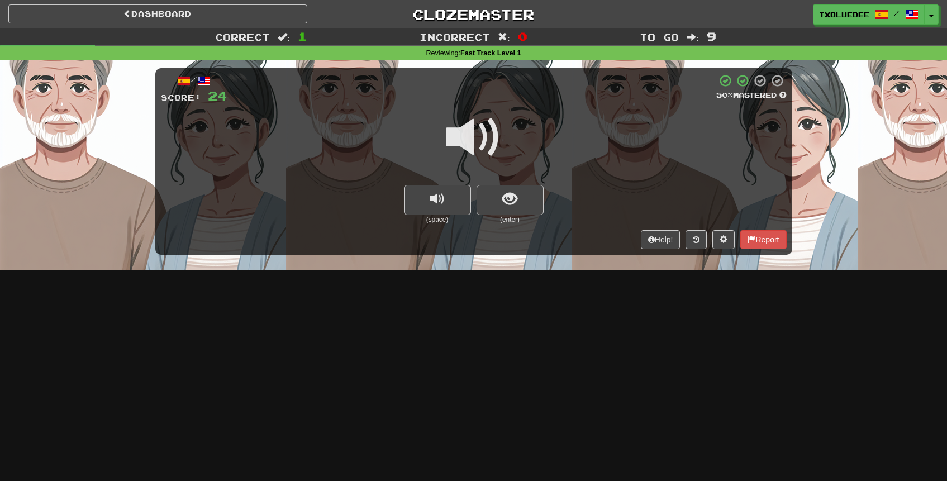
click at [491, 132] on span at bounding box center [474, 138] width 56 height 56
click at [516, 197] on span "show sentence" at bounding box center [510, 199] width 15 height 15
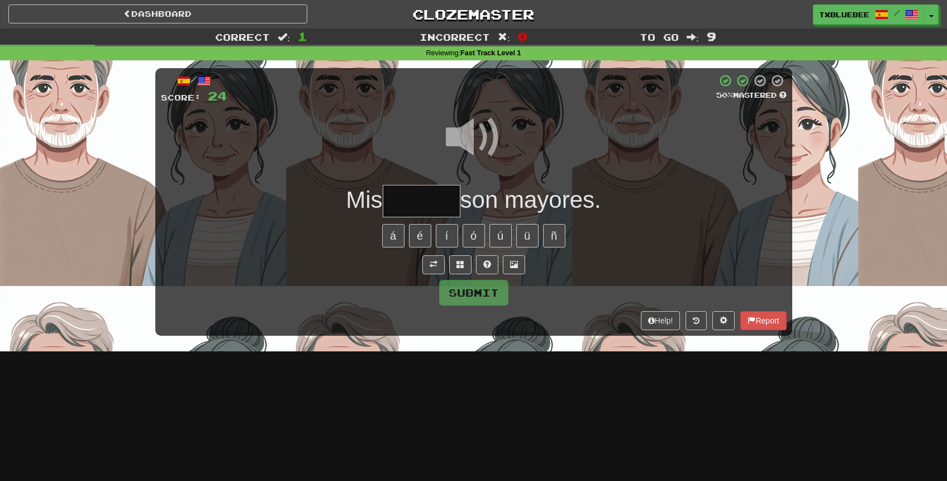
click at [434, 197] on input "text" at bounding box center [422, 201] width 78 height 33
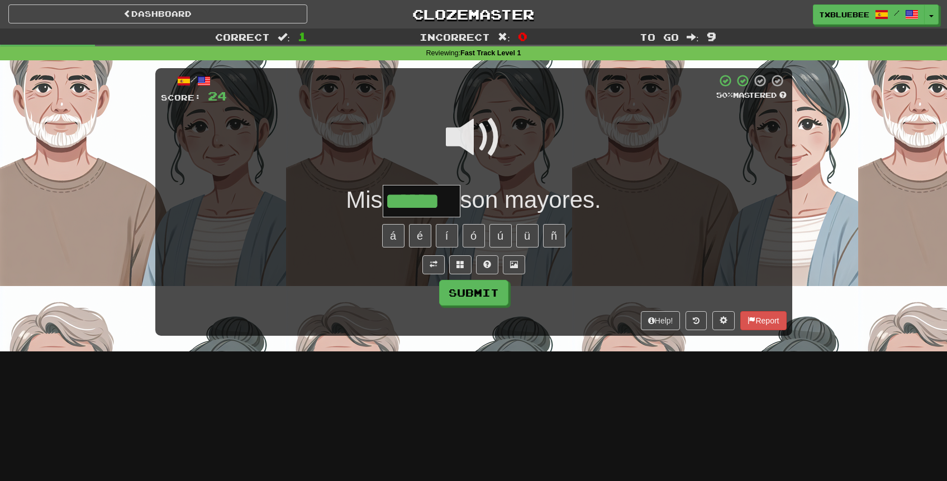
type input "******"
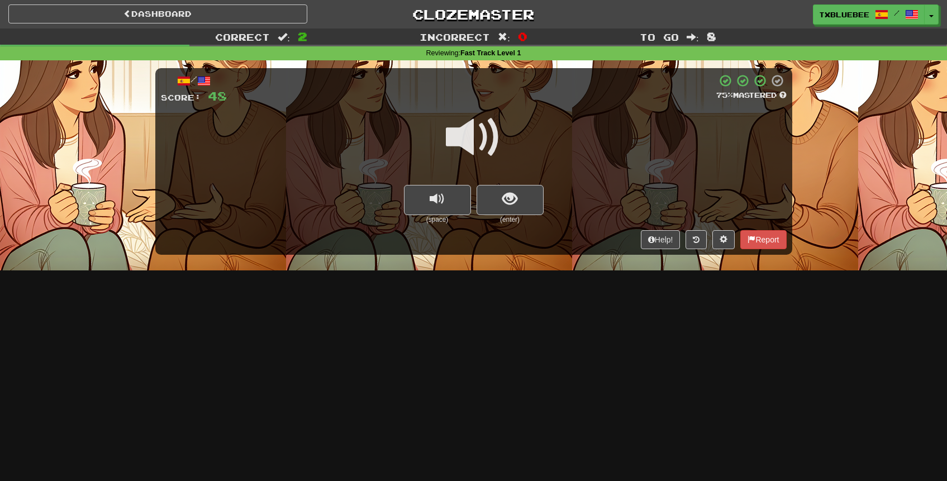
click at [482, 140] on span at bounding box center [474, 138] width 56 height 56
click at [506, 200] on span "show sentence" at bounding box center [510, 199] width 15 height 15
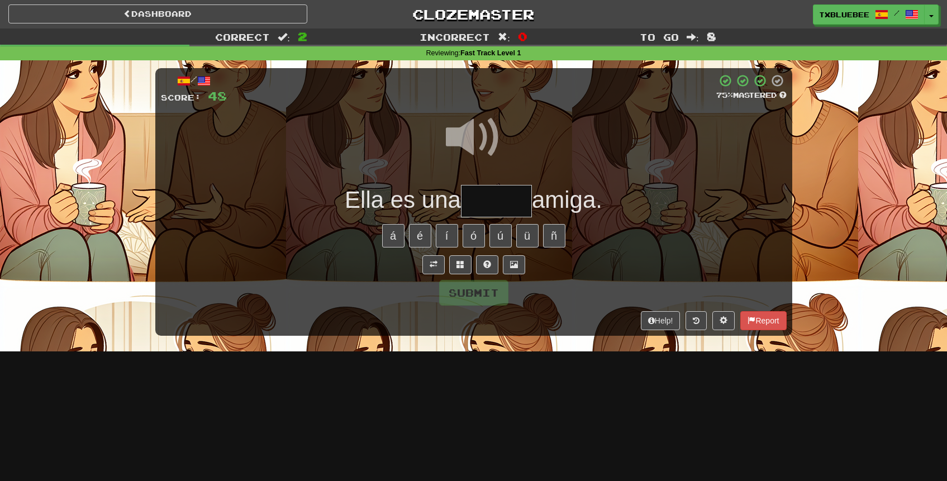
click at [505, 205] on input "text" at bounding box center [496, 201] width 71 height 33
type input "*"
type input "*****"
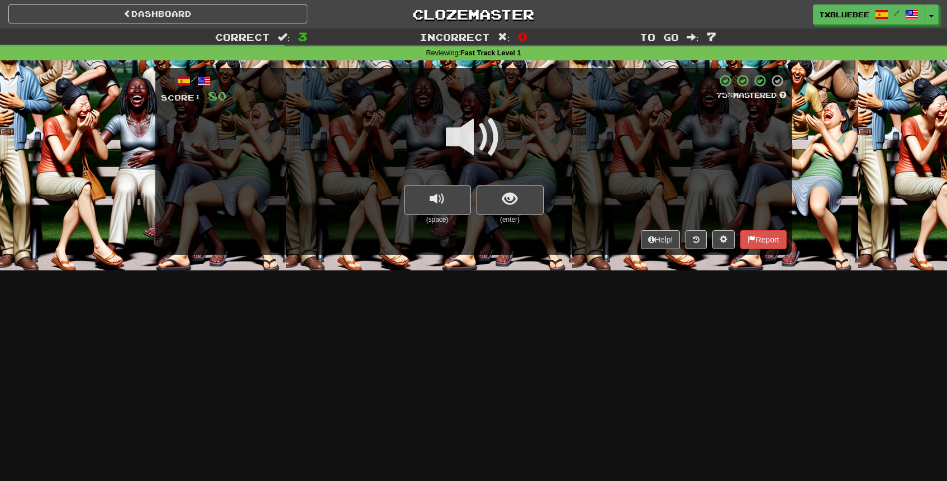
click at [481, 129] on span at bounding box center [474, 138] width 56 height 56
click at [524, 197] on button "show sentence" at bounding box center [510, 200] width 67 height 30
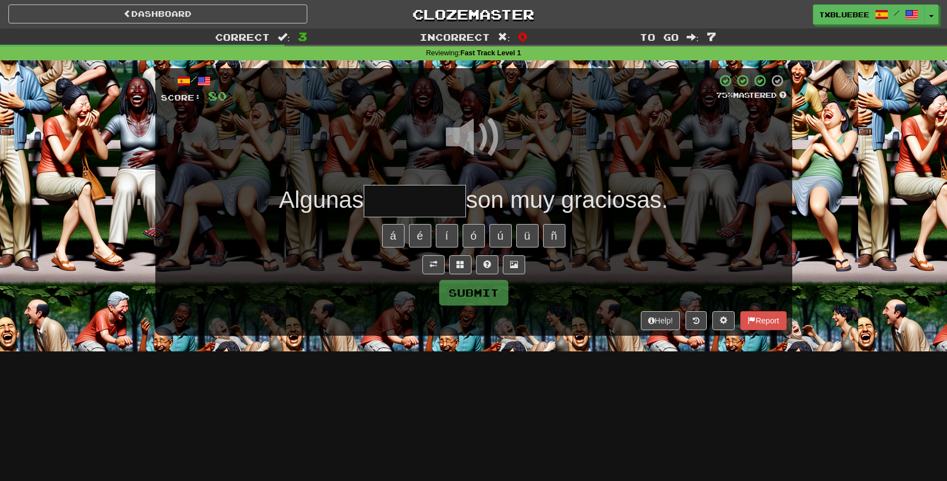
click at [425, 199] on input "text" at bounding box center [415, 201] width 102 height 33
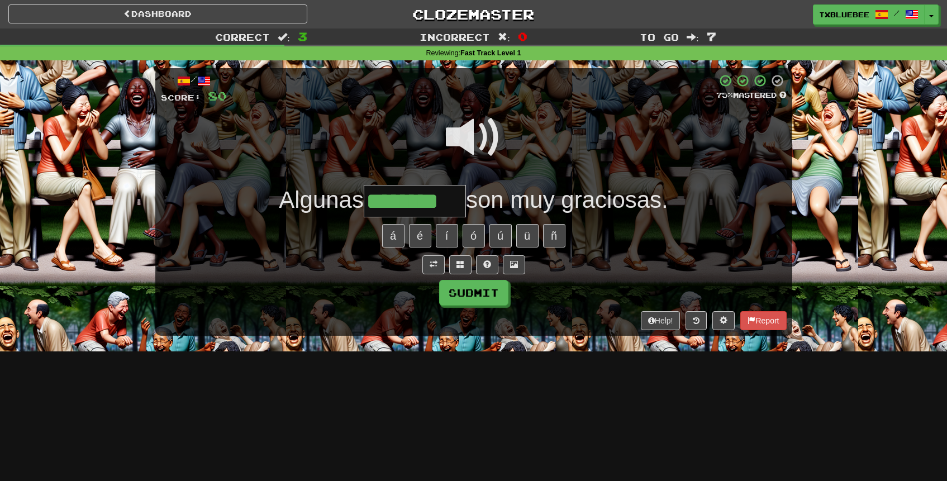
type input "********"
